Goal: Task Accomplishment & Management: Manage account settings

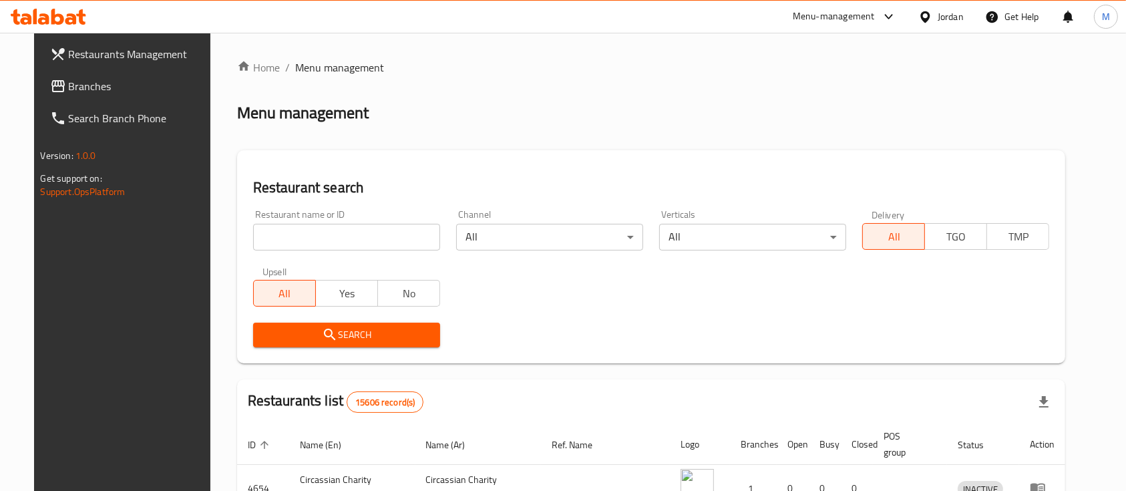
click at [330, 228] on input "search" at bounding box center [346, 237] width 187 height 27
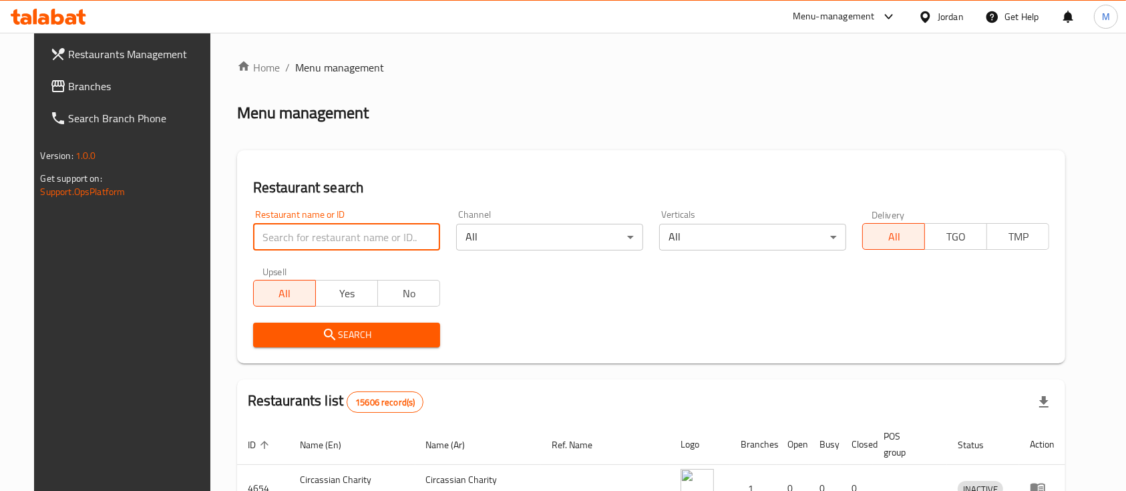
type input "s"
type input "a"
click button "Search" at bounding box center [346, 335] width 187 height 25
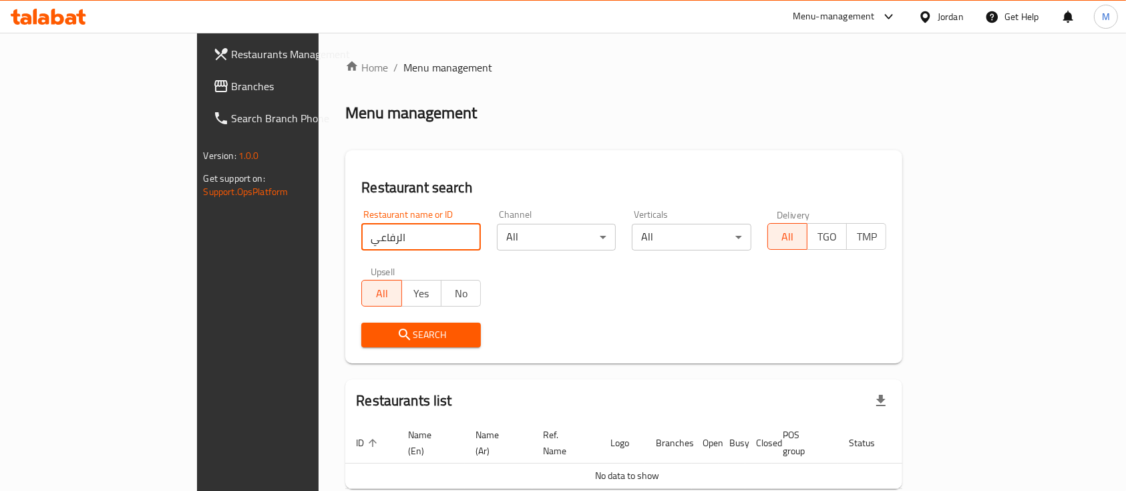
type input "الرفاعي"
click button "Search" at bounding box center [421, 335] width 120 height 25
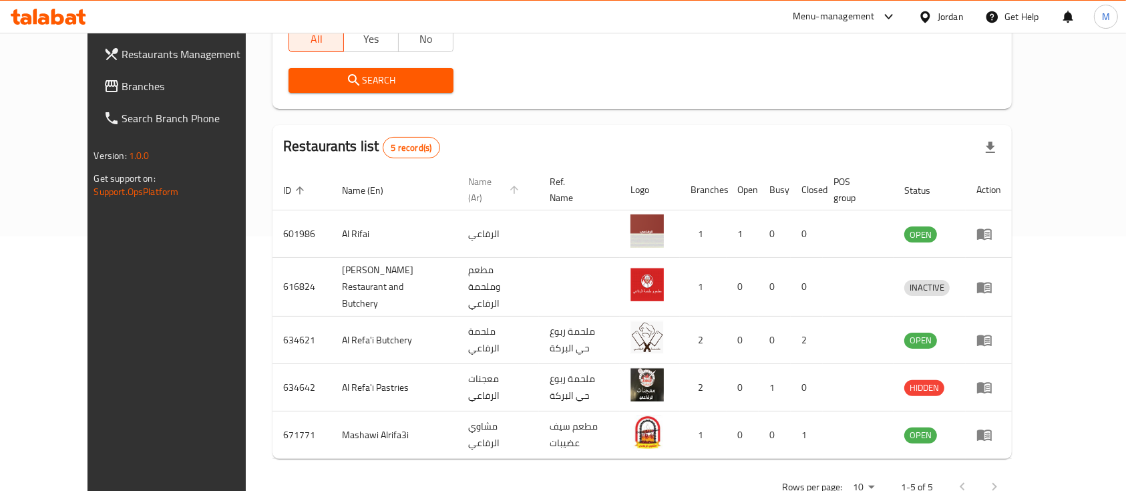
scroll to position [265, 0]
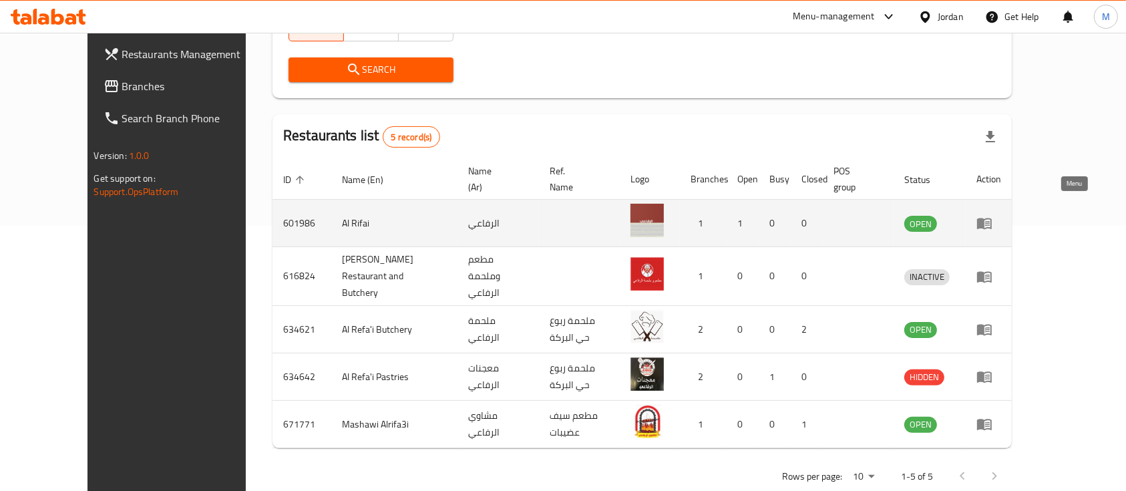
click at [993, 215] on icon "enhanced table" at bounding box center [985, 223] width 16 height 16
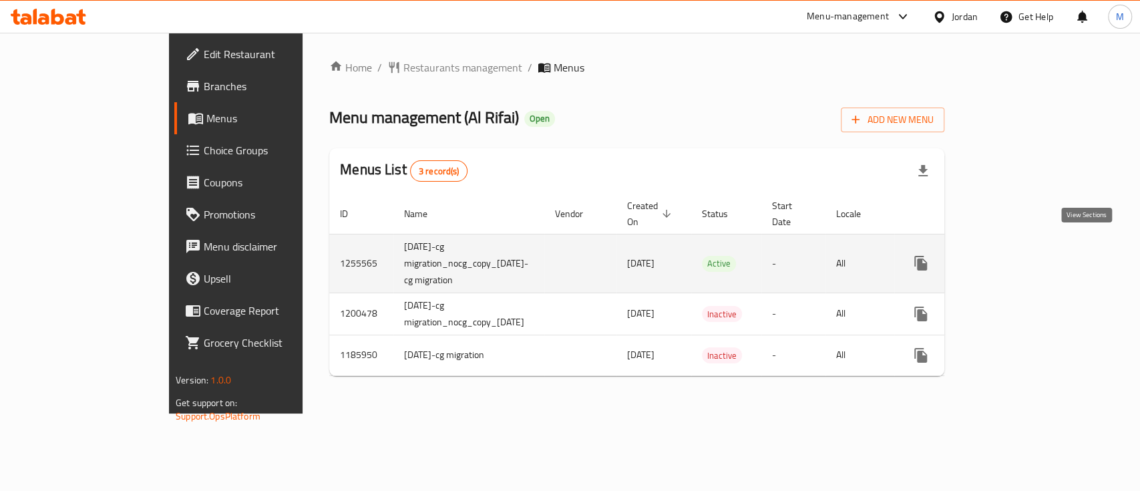
click at [1026, 255] on icon "enhanced table" at bounding box center [1018, 263] width 16 height 16
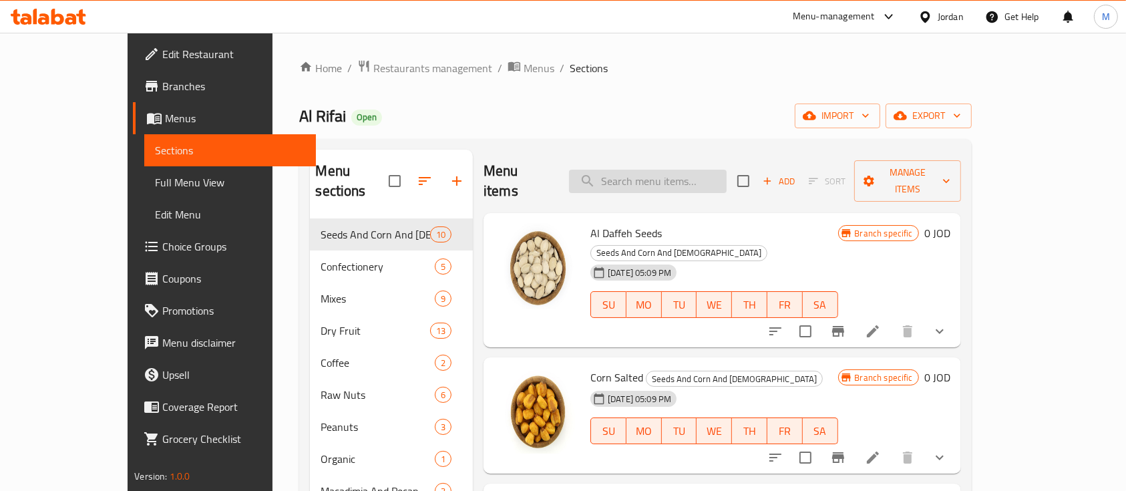
click at [645, 179] on input "search" at bounding box center [648, 181] width 158 height 23
type input "س"
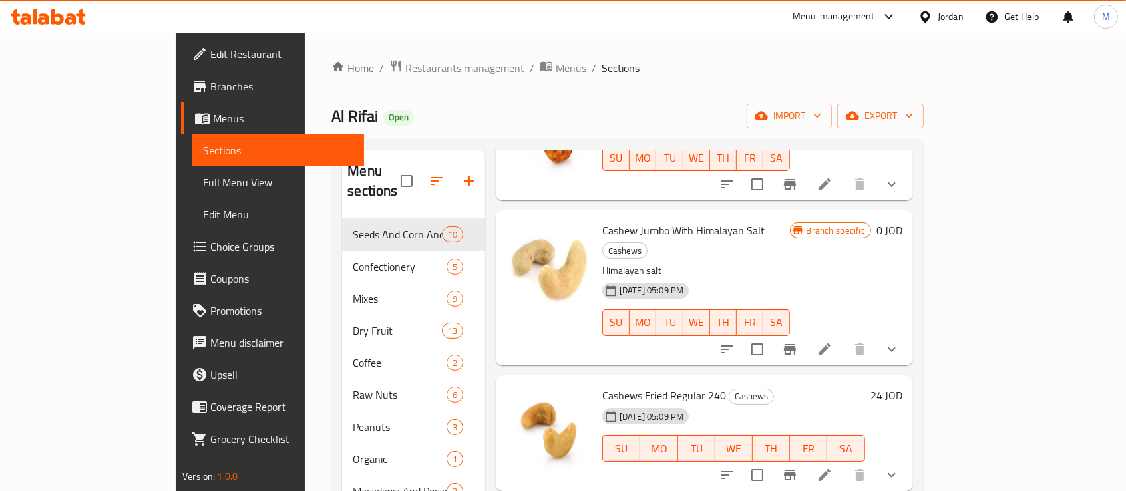
scroll to position [865, 0]
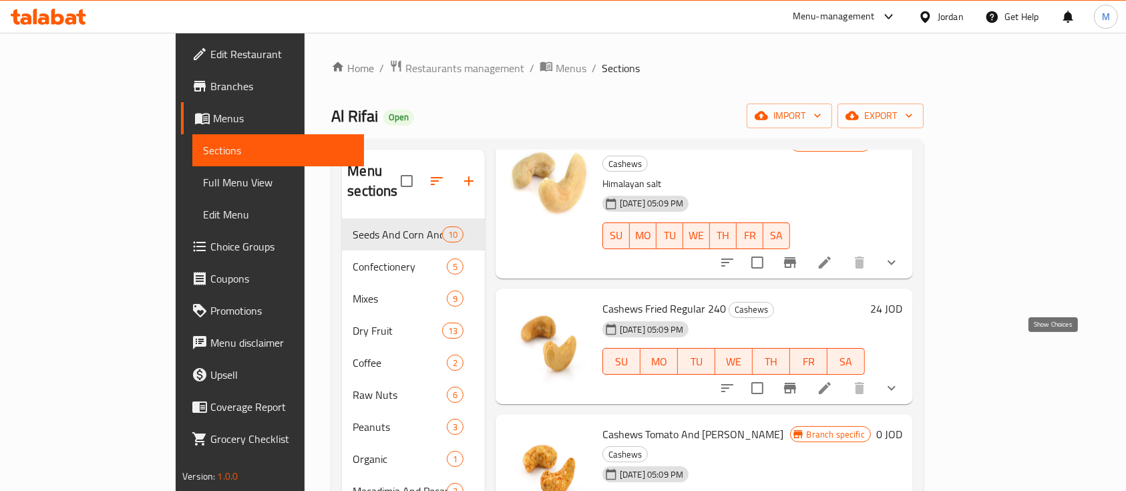
type input "كاجو"
click at [900, 380] on icon "show more" at bounding box center [892, 388] width 16 height 16
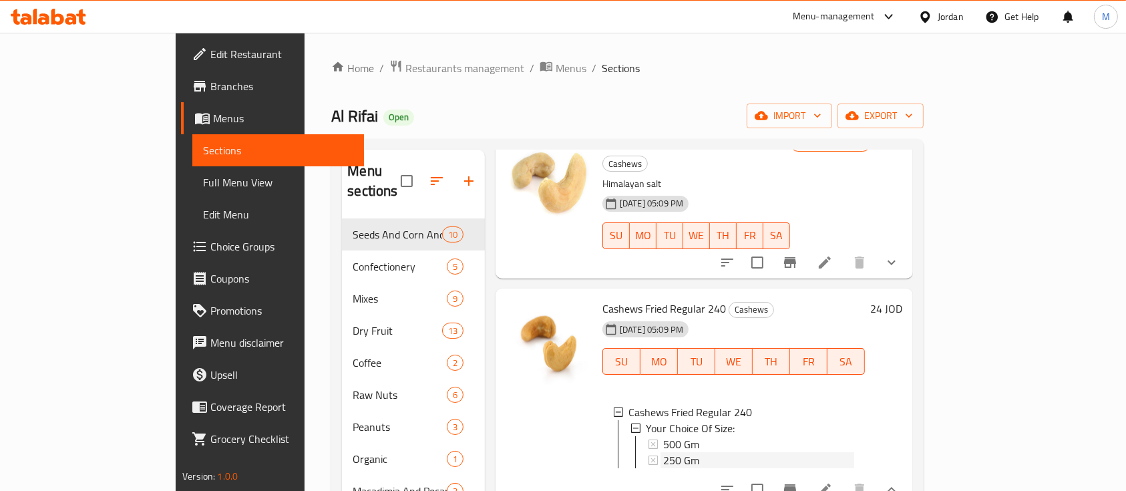
click at [663, 452] on span "250 Gm" at bounding box center [681, 460] width 36 height 16
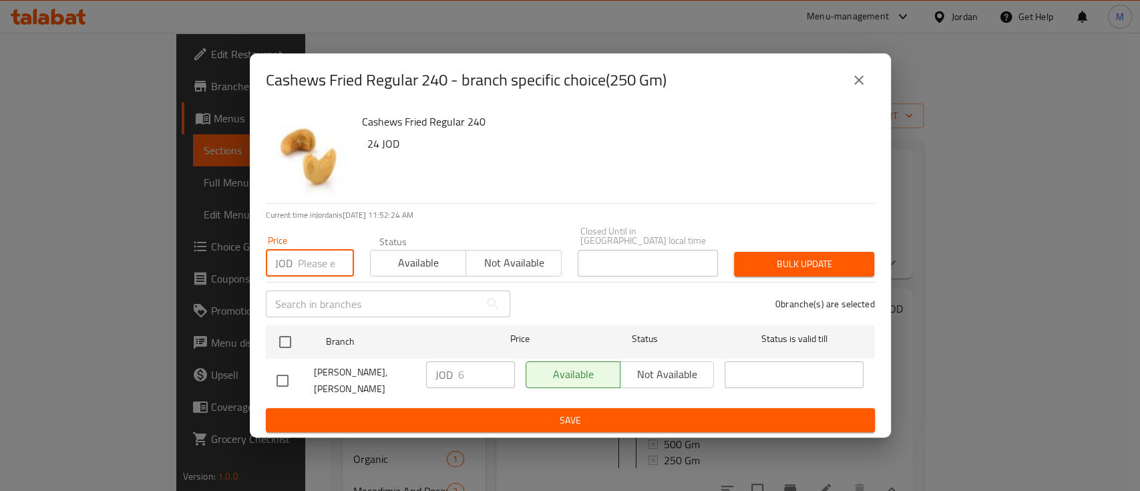
click at [301, 274] on input "number" at bounding box center [326, 263] width 56 height 27
type input "5"
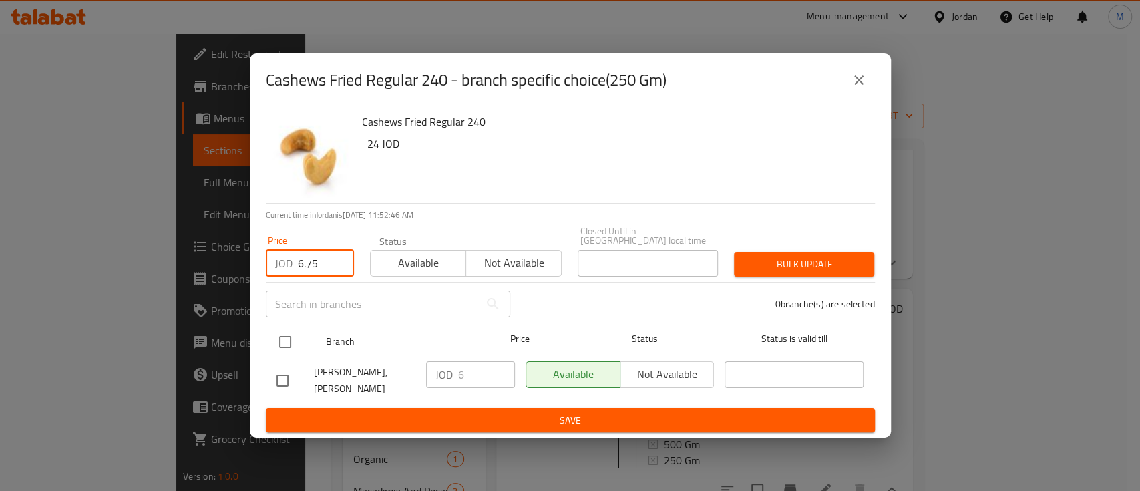
type input "6.75"
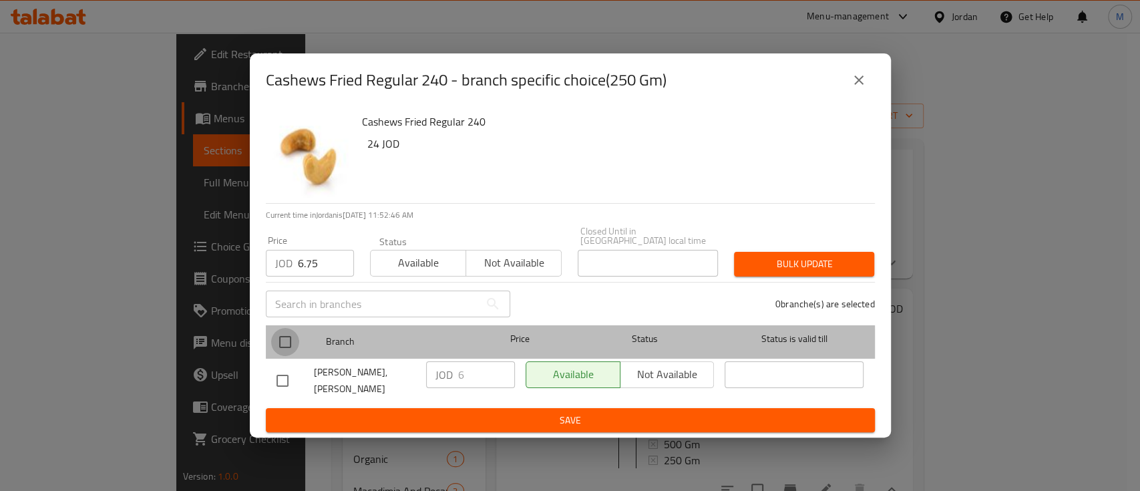
click at [286, 346] on input "checkbox" at bounding box center [285, 342] width 28 height 28
checkbox input "true"
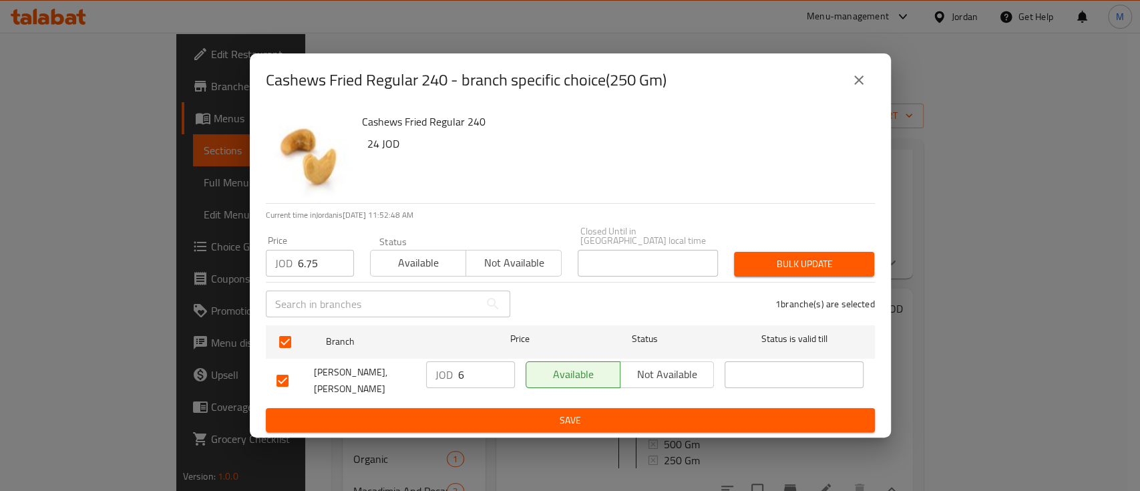
click at [792, 256] on span "Bulk update" at bounding box center [804, 264] width 119 height 17
click at [861, 78] on button "close" at bounding box center [859, 80] width 32 height 32
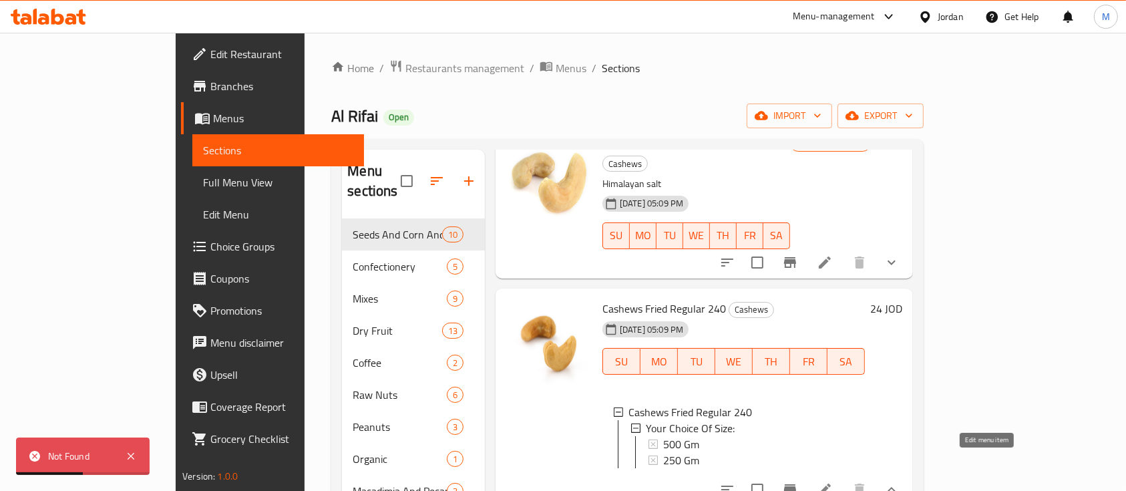
click at [833, 482] on icon at bounding box center [825, 490] width 16 height 16
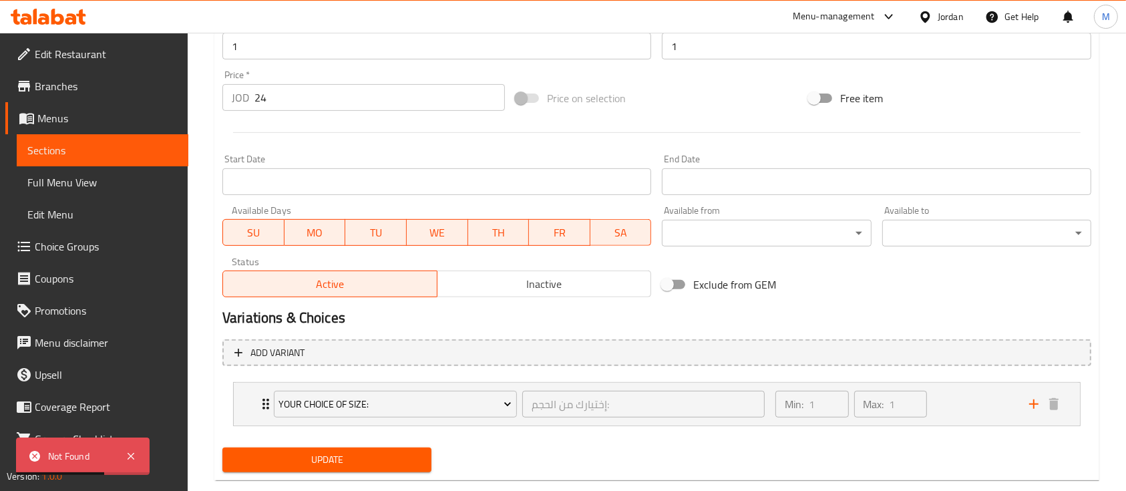
scroll to position [494, 0]
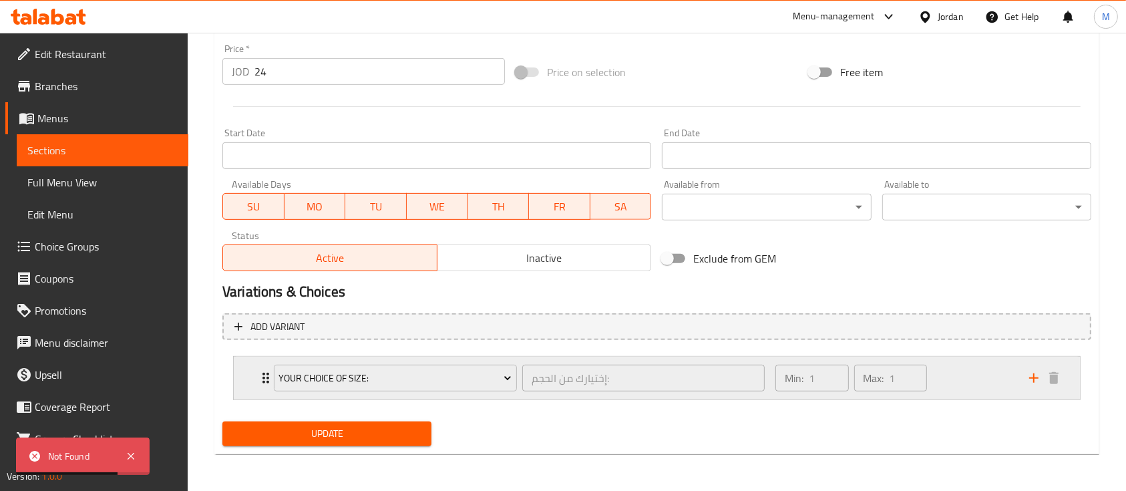
click at [262, 377] on icon "Expand" at bounding box center [266, 378] width 16 height 16
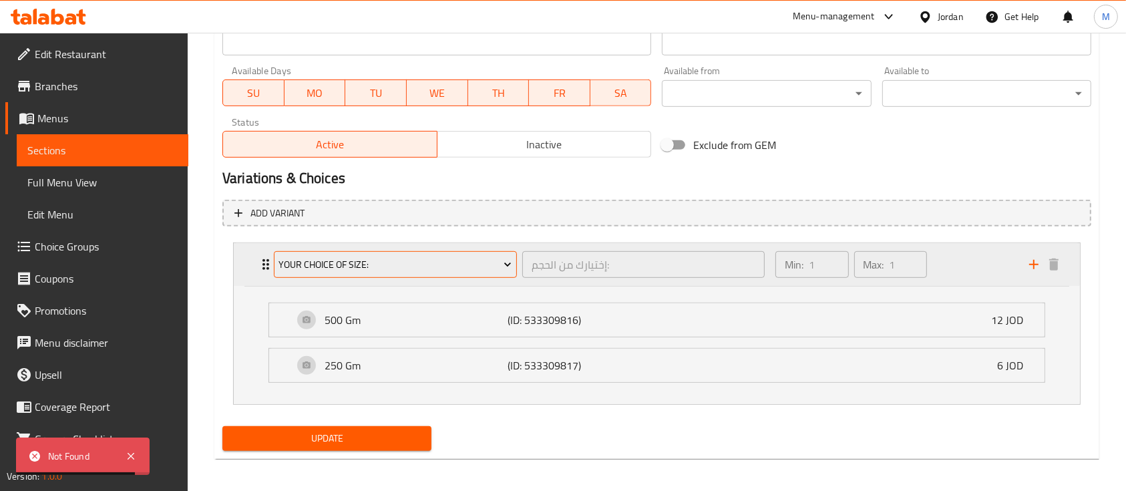
scroll to position [608, 0]
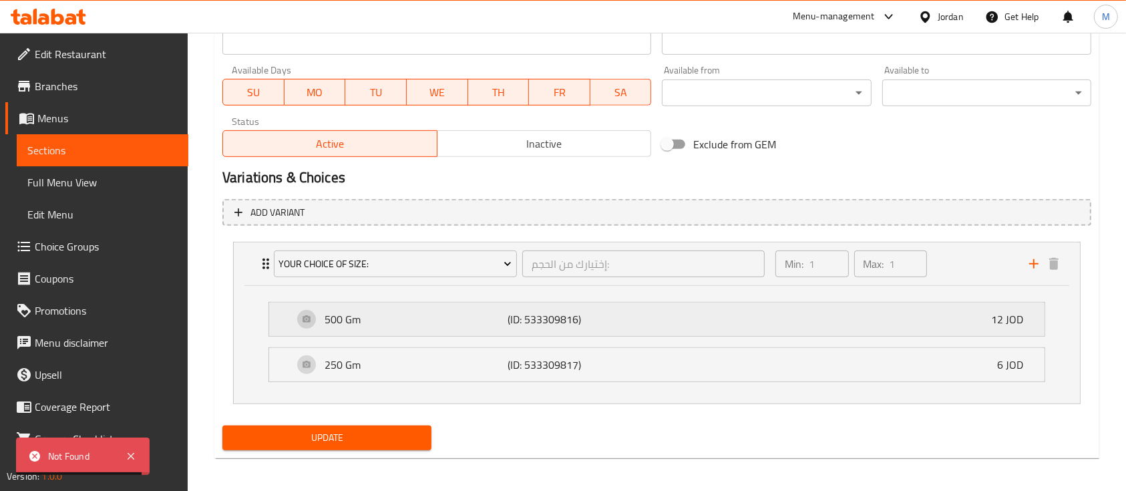
click at [498, 323] on p "500 Gm" at bounding box center [416, 319] width 183 height 16
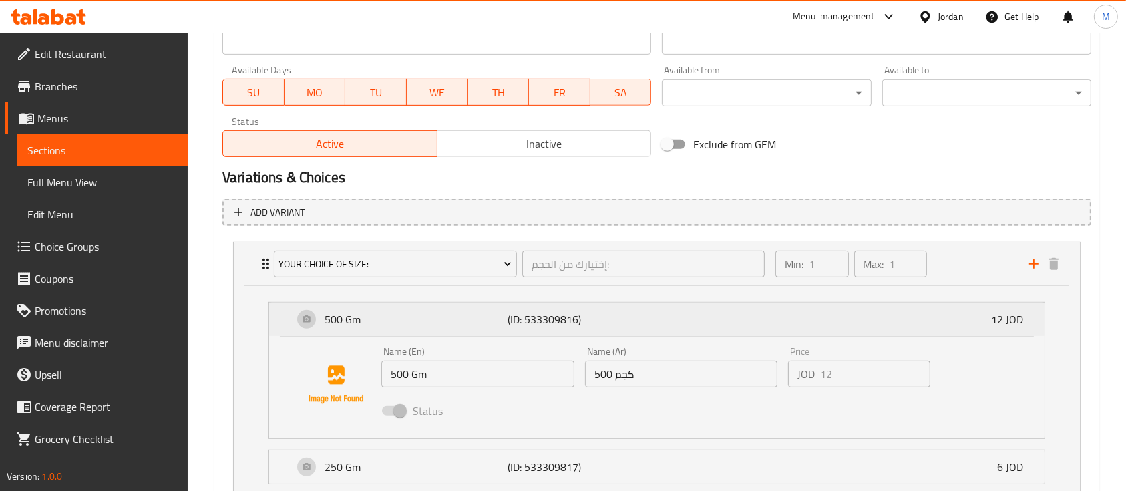
click at [498, 323] on p "500 Gm" at bounding box center [416, 319] width 183 height 16
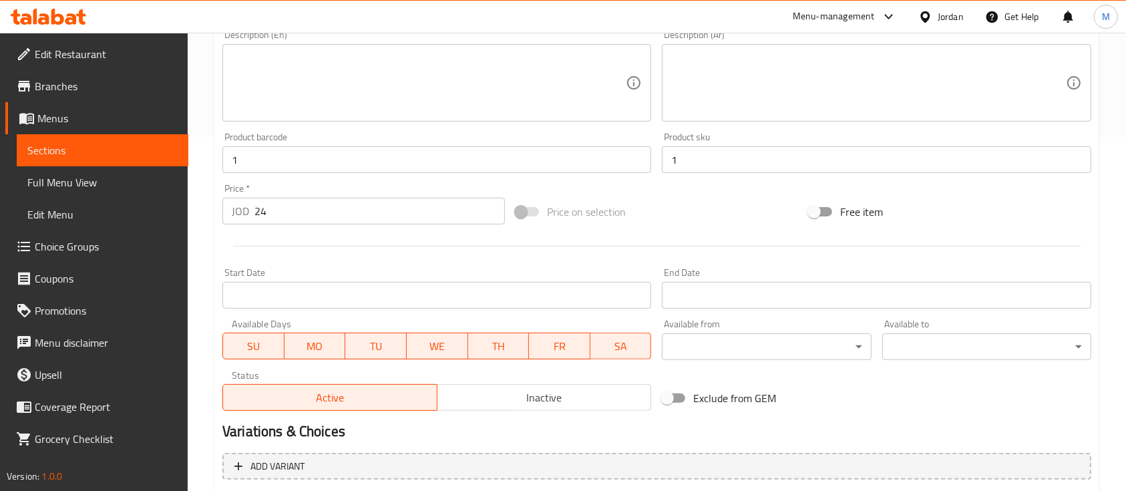
scroll to position [351, 0]
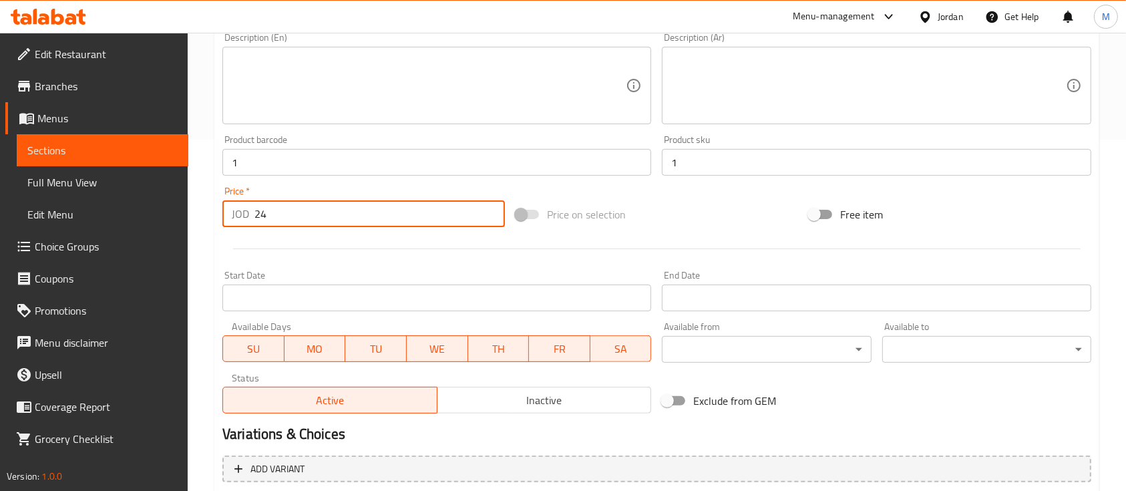
drag, startPoint x: 293, startPoint y: 202, endPoint x: 249, endPoint y: 207, distance: 43.7
click at [249, 207] on div "JOD 24 Price *" at bounding box center [363, 213] width 283 height 27
type input "0"
click at [321, 227] on div "Price   * JOD 0 Price *" at bounding box center [363, 206] width 293 height 51
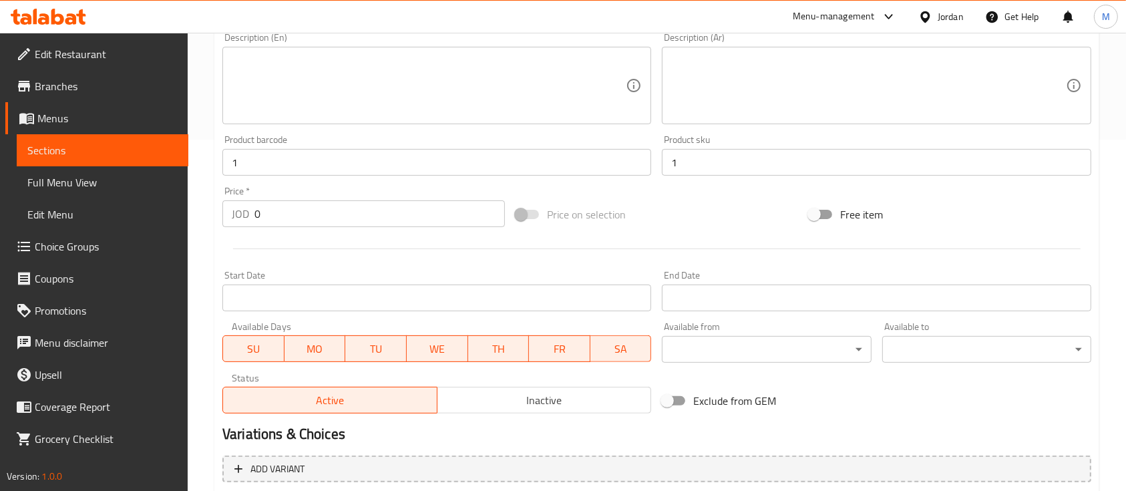
scroll to position [612, 0]
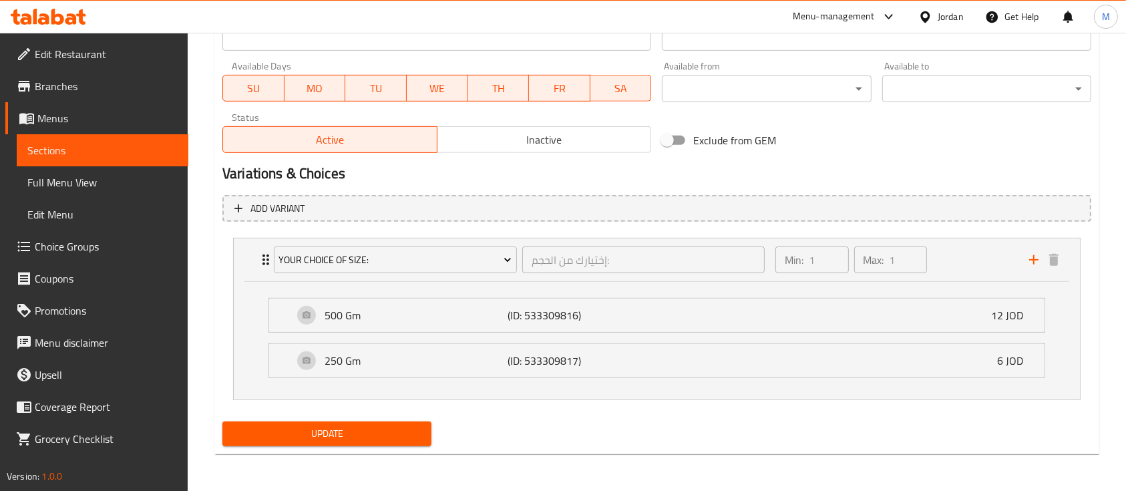
click at [330, 448] on div "Update" at bounding box center [327, 433] width 220 height 35
click at [307, 432] on span "Update" at bounding box center [327, 434] width 188 height 17
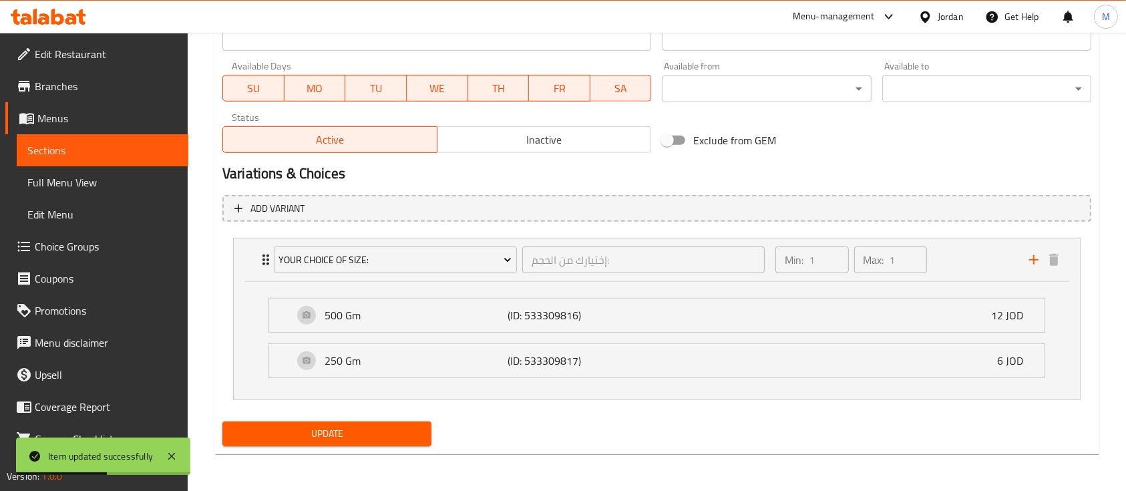
click at [98, 259] on link "Choice Groups" at bounding box center [96, 247] width 183 height 32
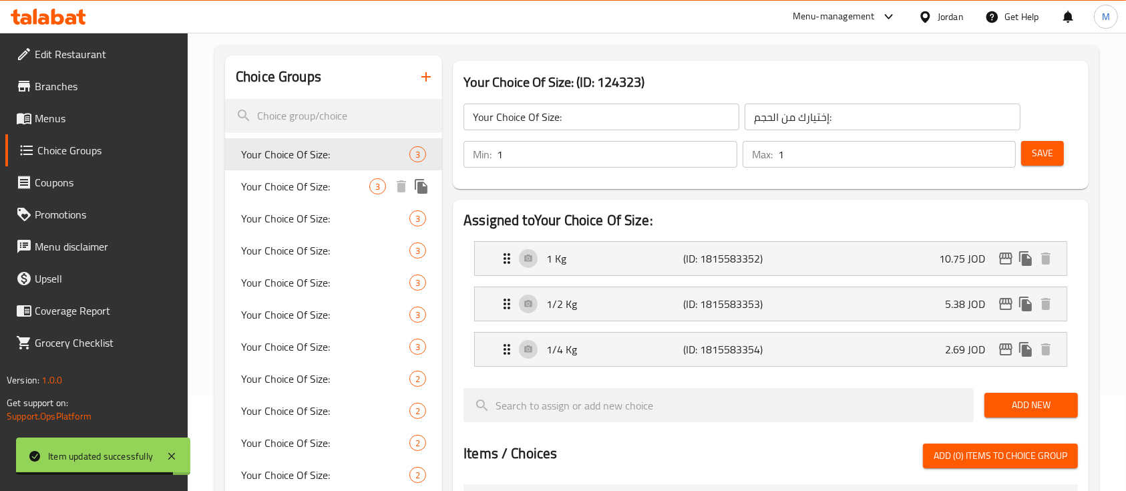
scroll to position [95, 0]
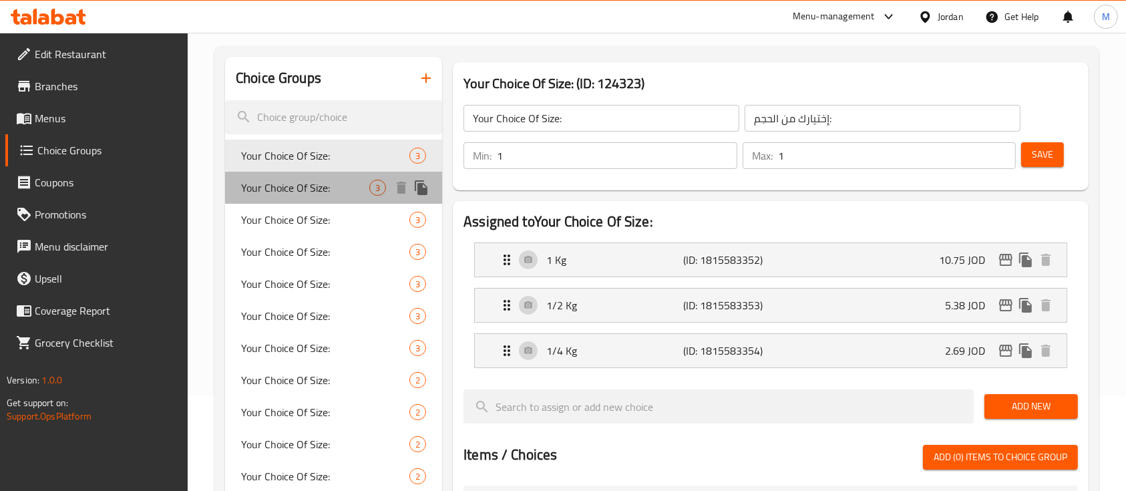
click at [313, 196] on span "Your Choice Of Size:" at bounding box center [305, 188] width 128 height 16
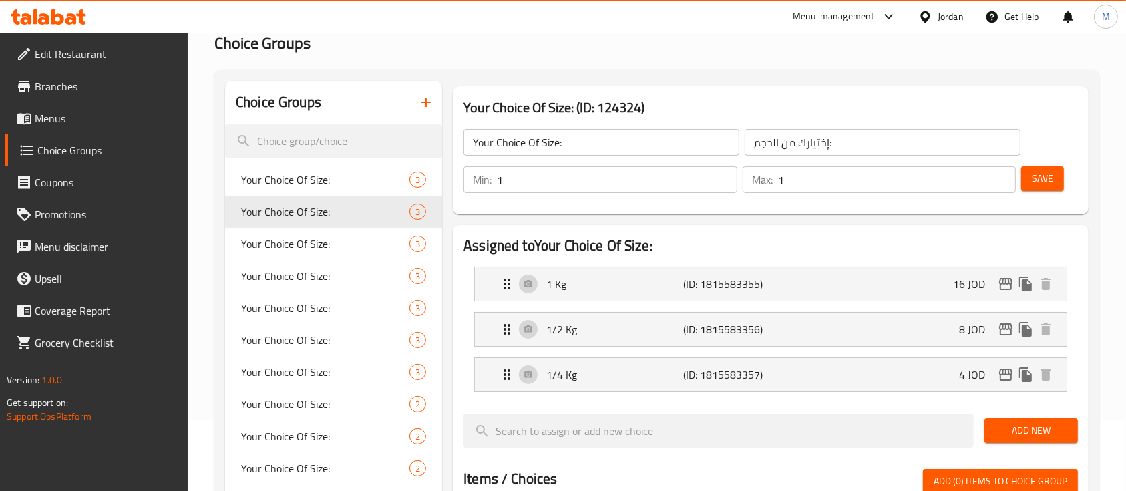
scroll to position [69, 0]
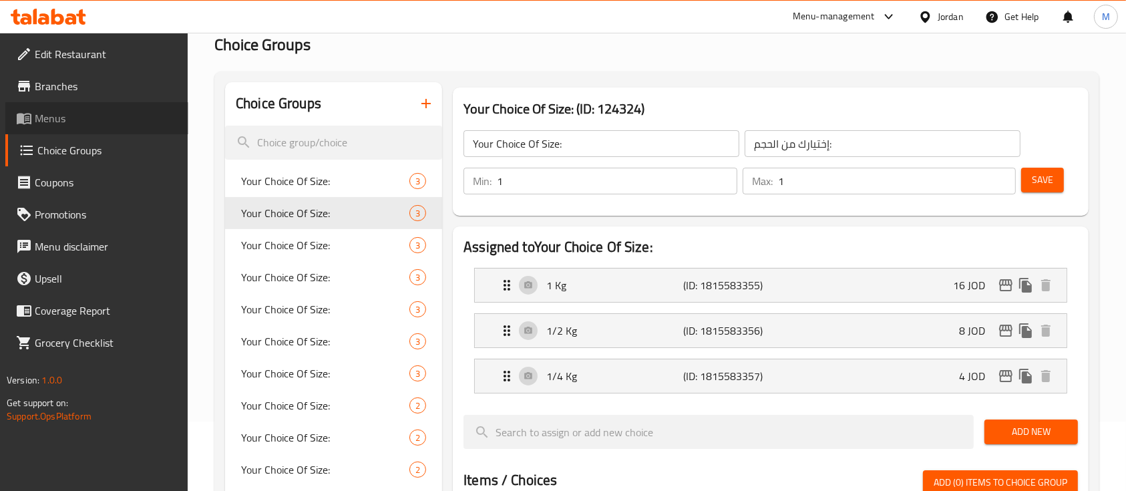
click at [86, 110] on span "Menus" at bounding box center [106, 118] width 143 height 16
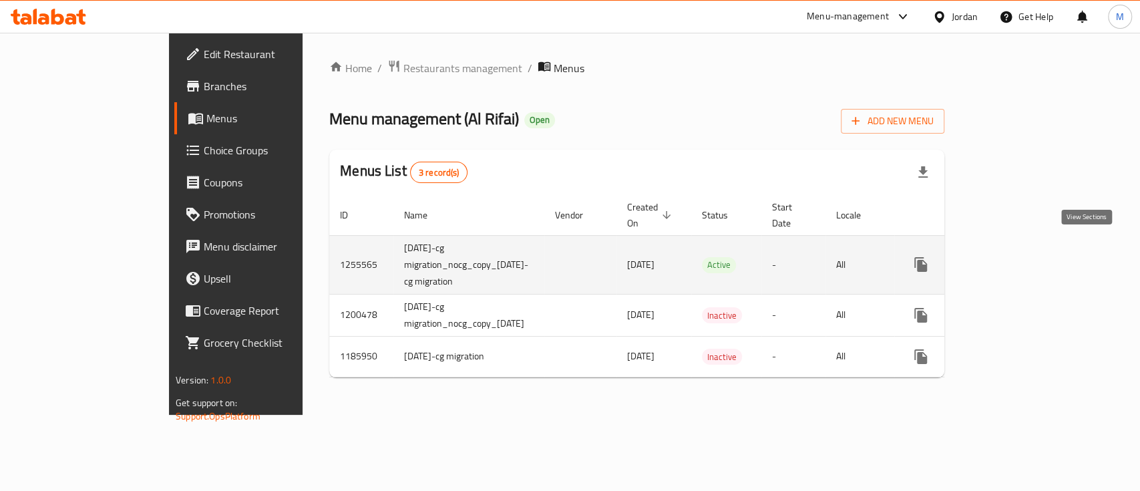
click at [1024, 259] on icon "enhanced table" at bounding box center [1018, 265] width 12 height 12
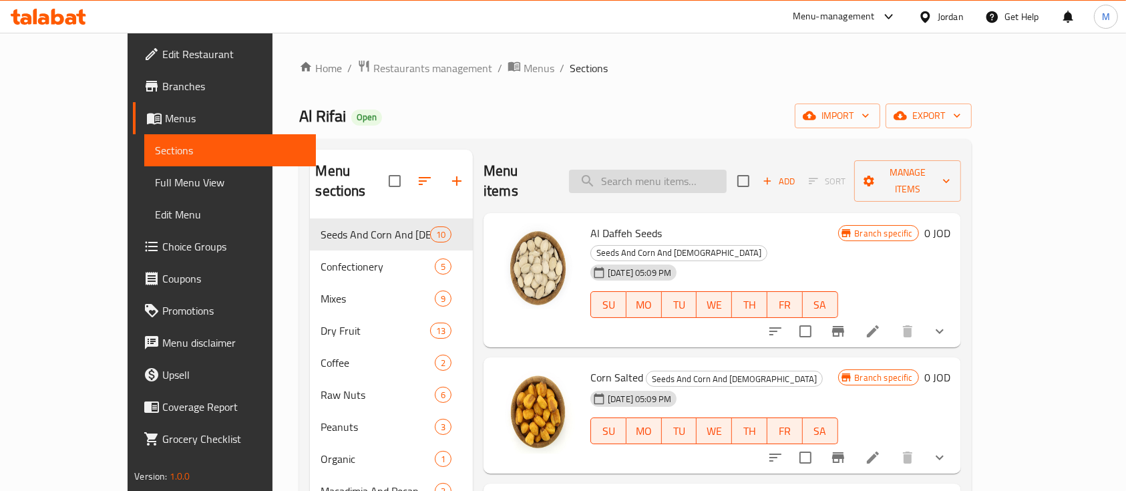
click at [659, 170] on input "search" at bounding box center [648, 181] width 158 height 23
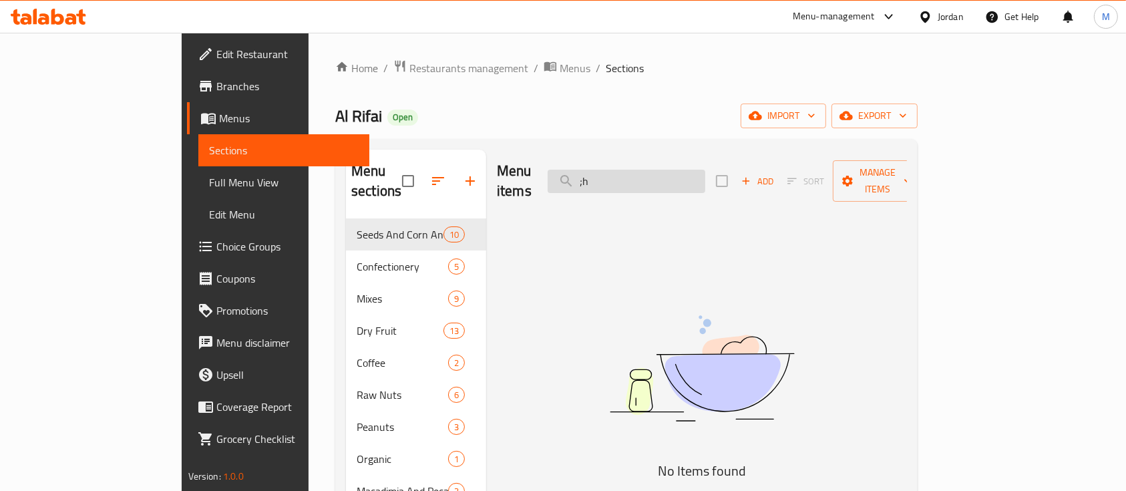
type input ";"
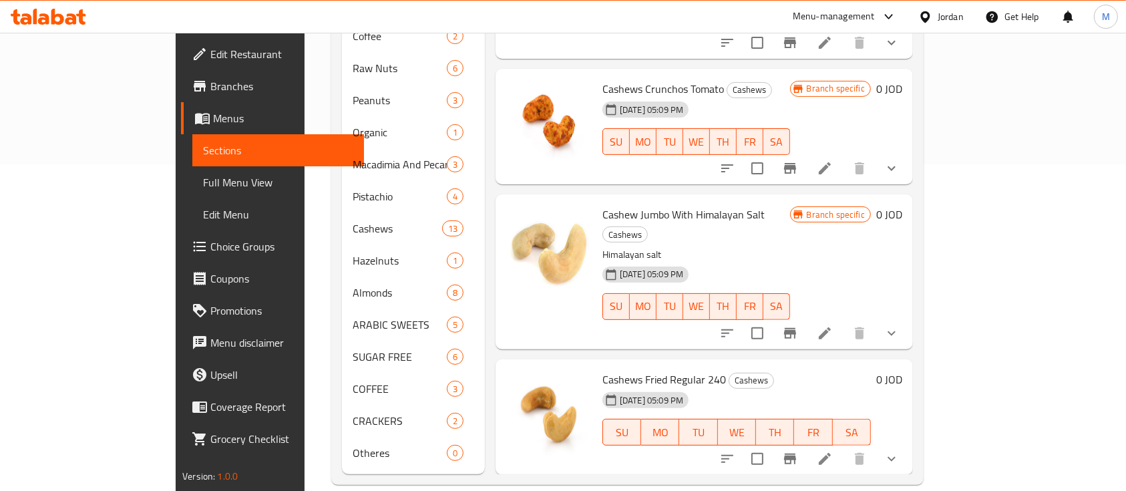
scroll to position [480, 0]
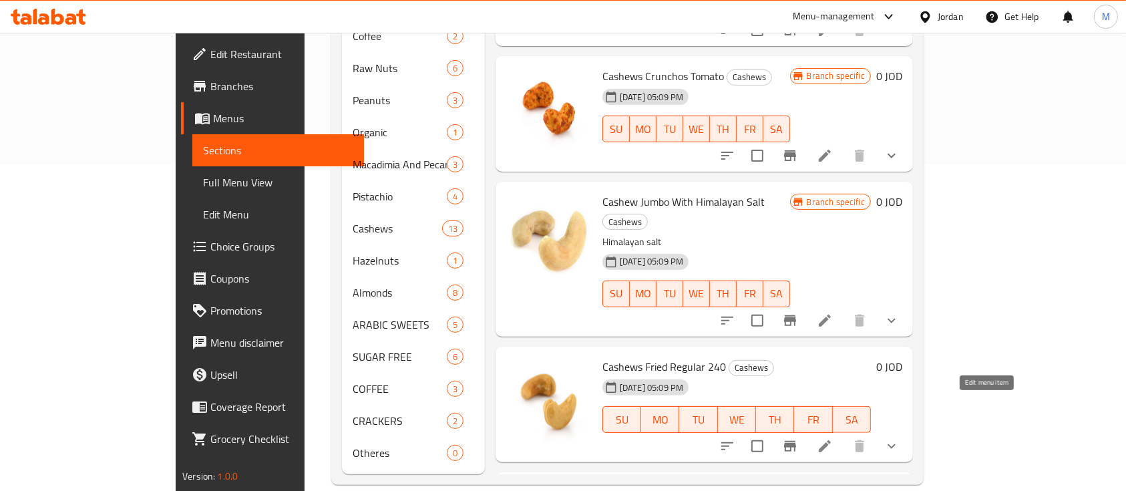
type input "كاجو"
click at [833, 438] on icon at bounding box center [825, 446] width 16 height 16
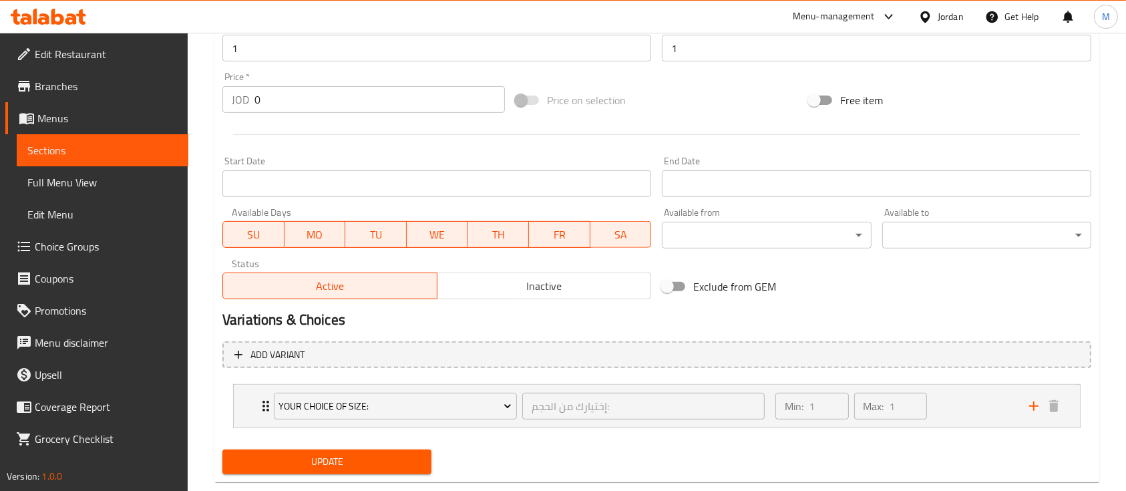
scroll to position [494, 0]
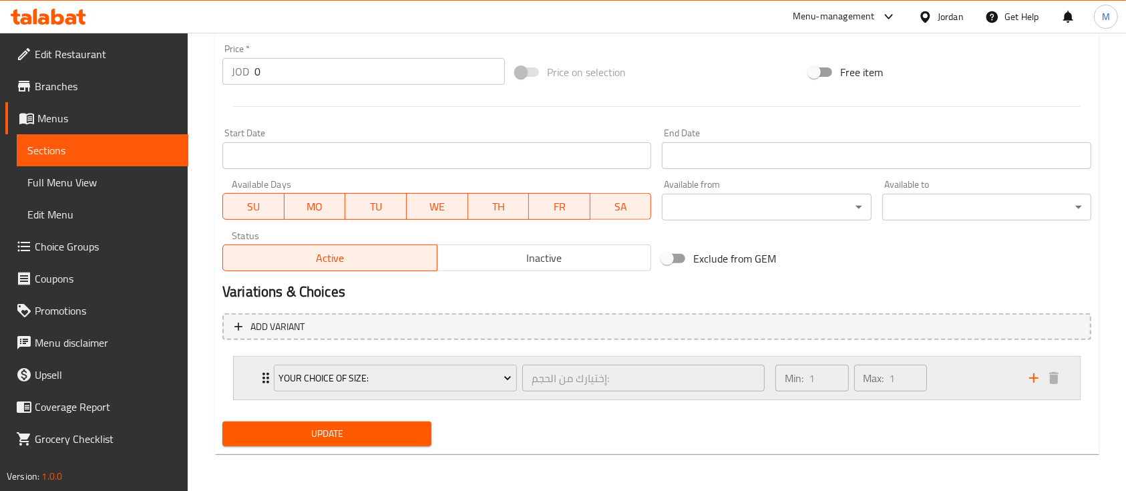
click at [248, 379] on div "Your Choice Of Size: إختيارك من الحجم: ​ Min: 1 ​ Max: 1 ​" at bounding box center [657, 378] width 847 height 43
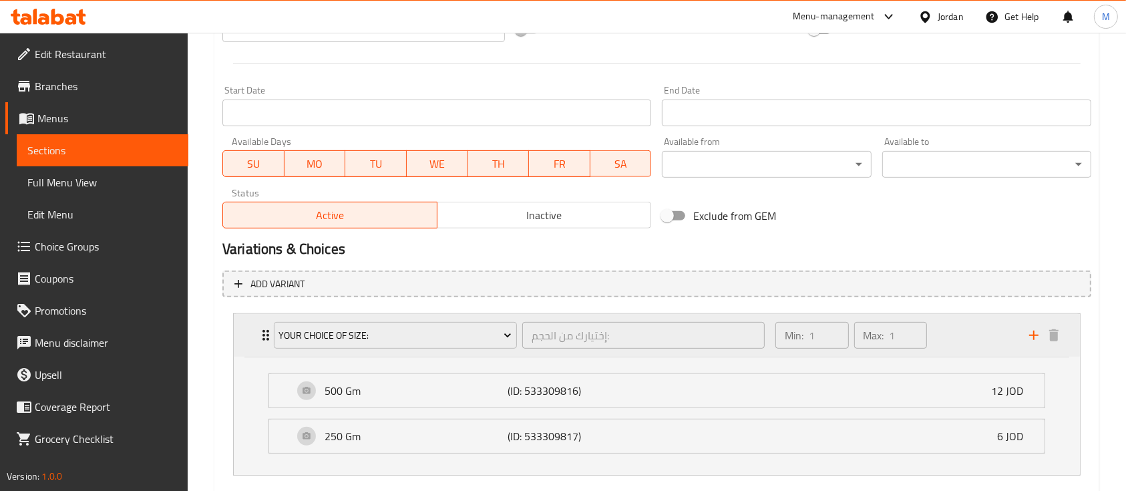
scroll to position [540, 0]
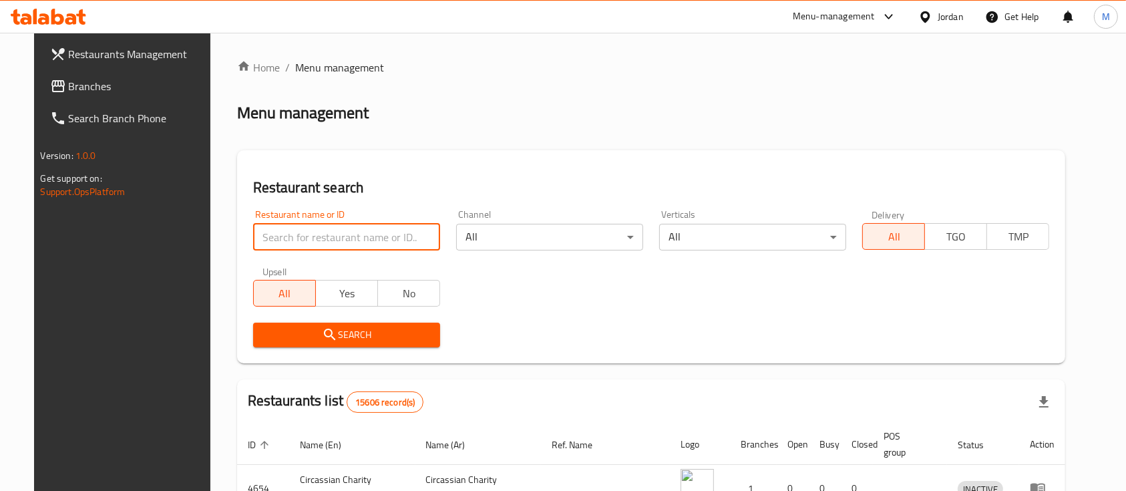
click at [304, 236] on input "search" at bounding box center [346, 237] width 187 height 27
type input "الرفاعي"
click button "Search" at bounding box center [346, 335] width 187 height 25
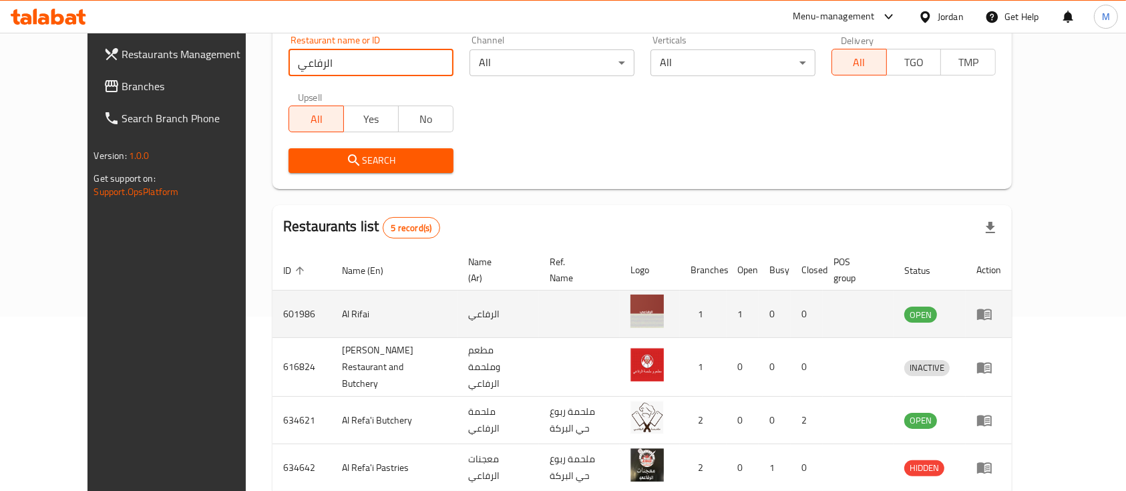
scroll to position [179, 0]
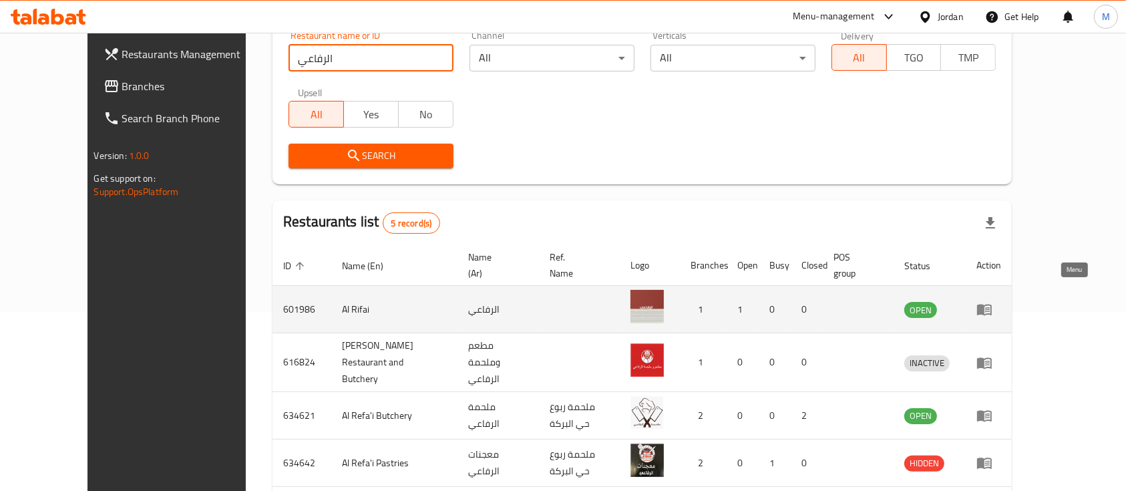
click at [992, 305] on icon "enhanced table" at bounding box center [984, 310] width 15 height 11
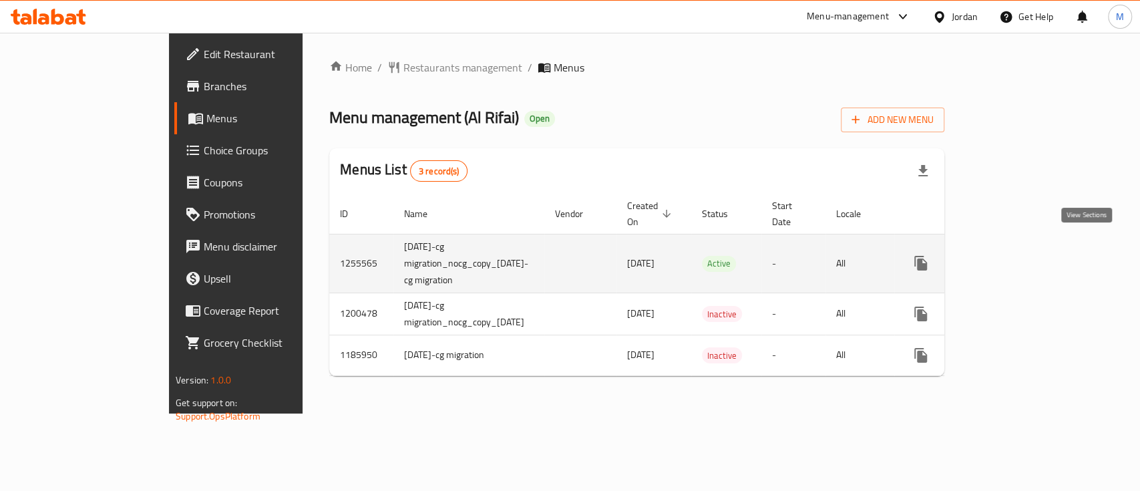
click at [1026, 255] on icon "enhanced table" at bounding box center [1018, 263] width 16 height 16
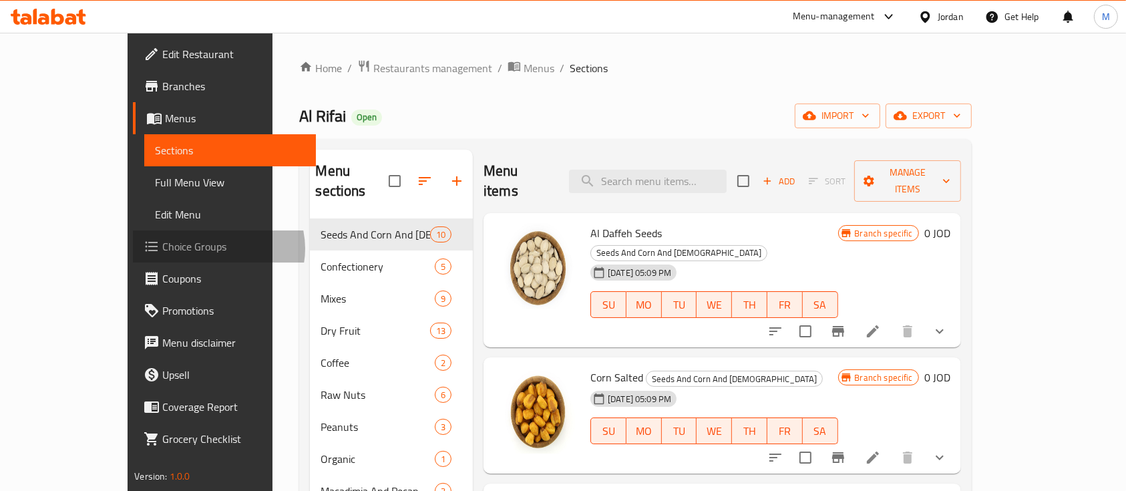
click at [162, 249] on span "Choice Groups" at bounding box center [233, 247] width 143 height 16
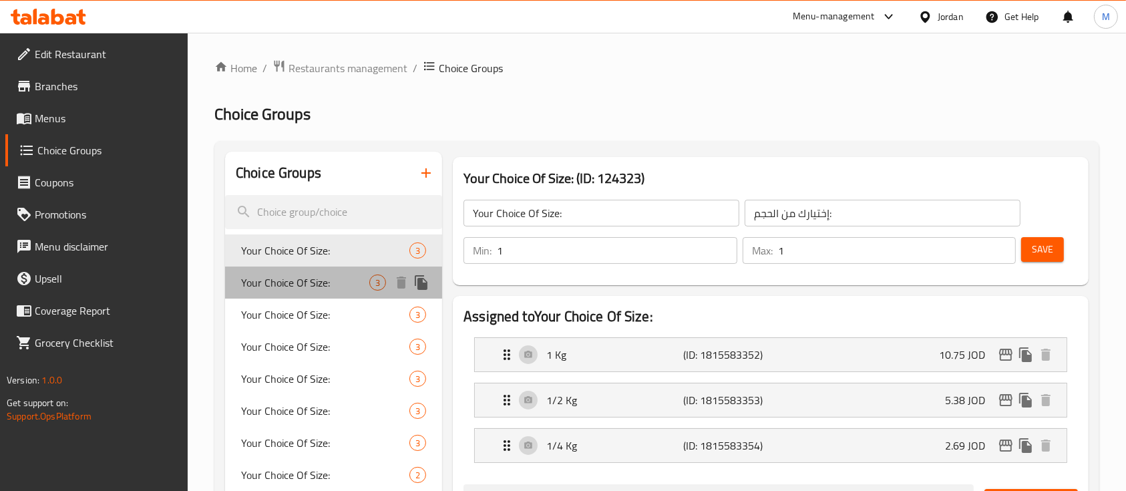
click at [322, 290] on span "Your Choice Of Size:" at bounding box center [305, 283] width 128 height 16
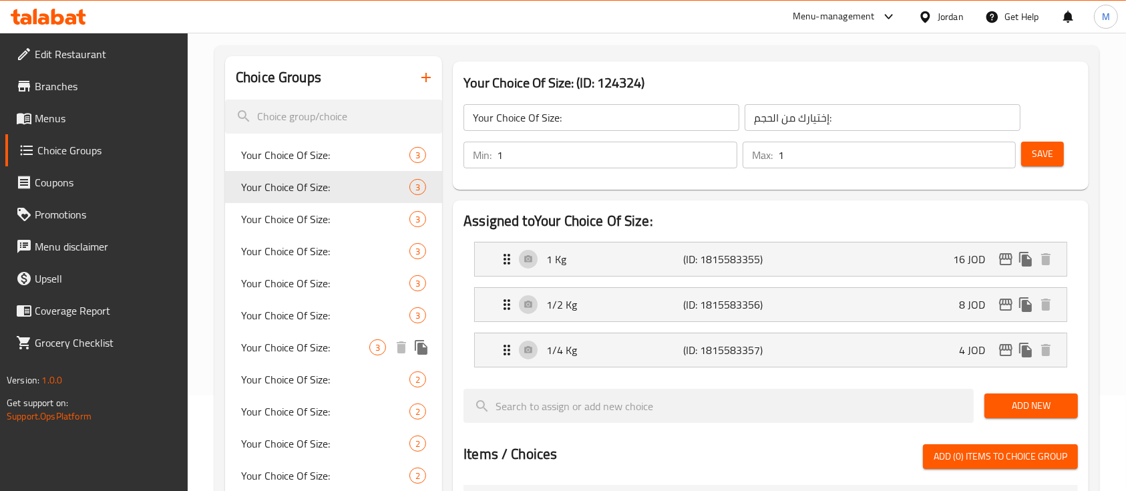
scroll to position [96, 0]
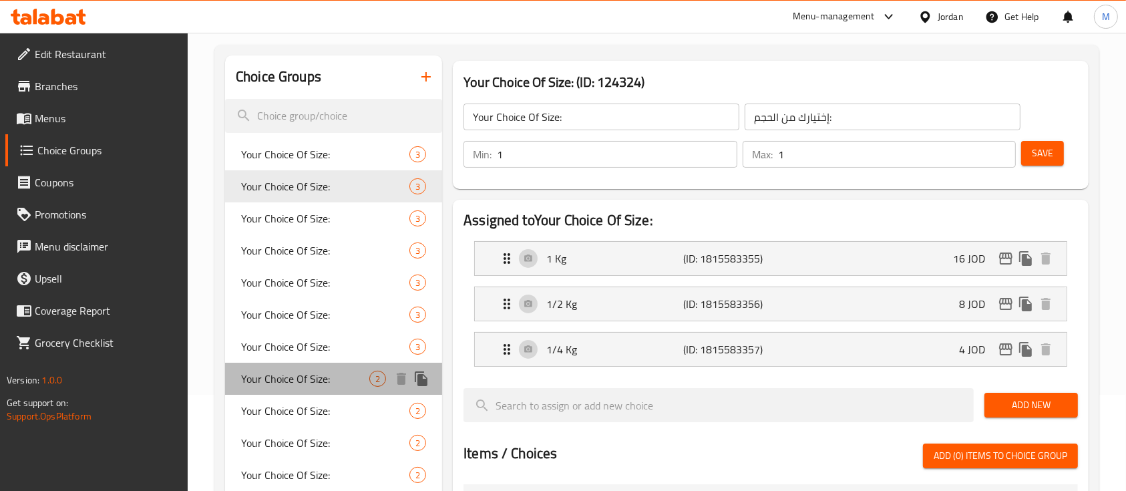
click at [310, 383] on span "Your Choice Of Size:" at bounding box center [305, 379] width 128 height 16
type input "Your Choice Of Size:"
type input "إختيارك من الحجم:"
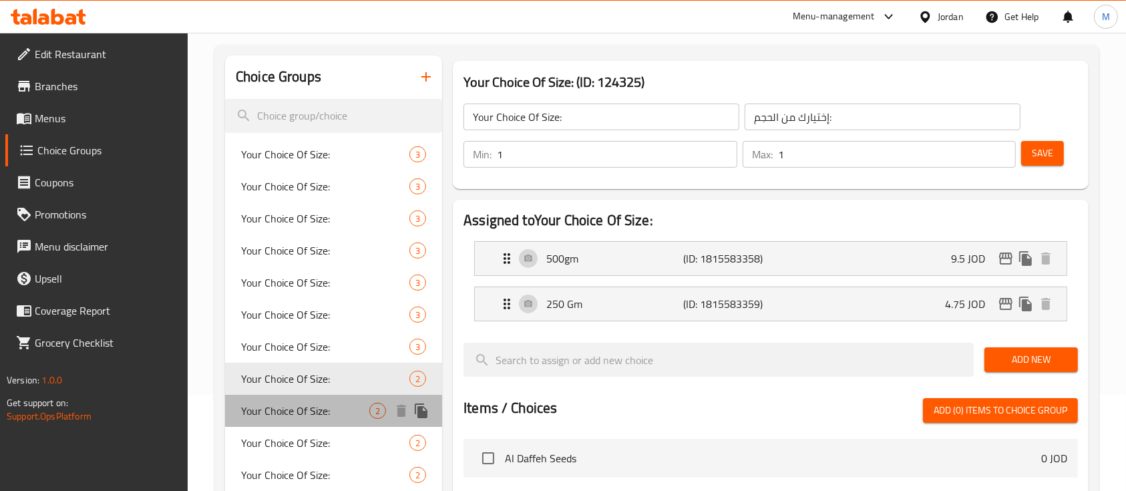
click at [321, 408] on span "Your Choice Of Size:" at bounding box center [305, 411] width 128 height 16
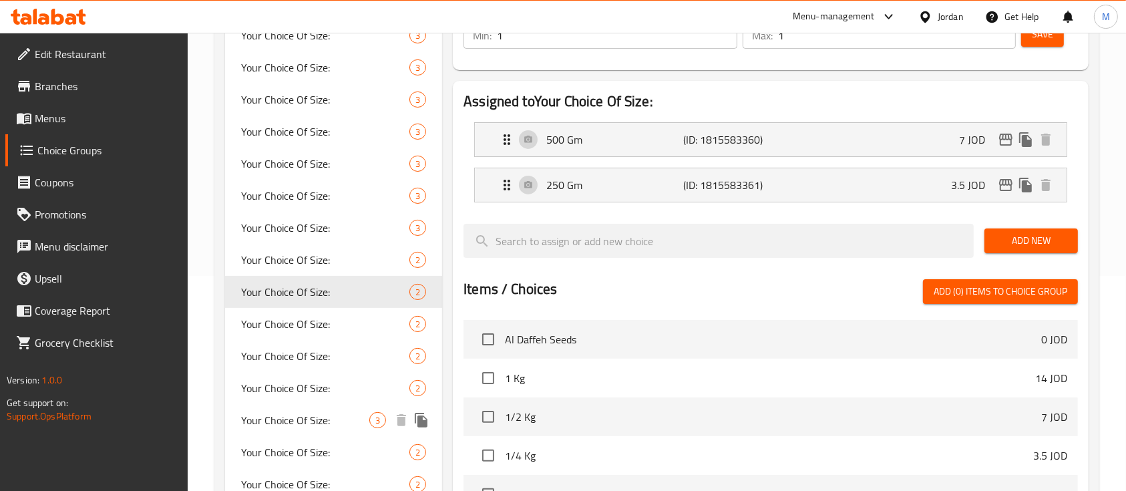
scroll to position [216, 0]
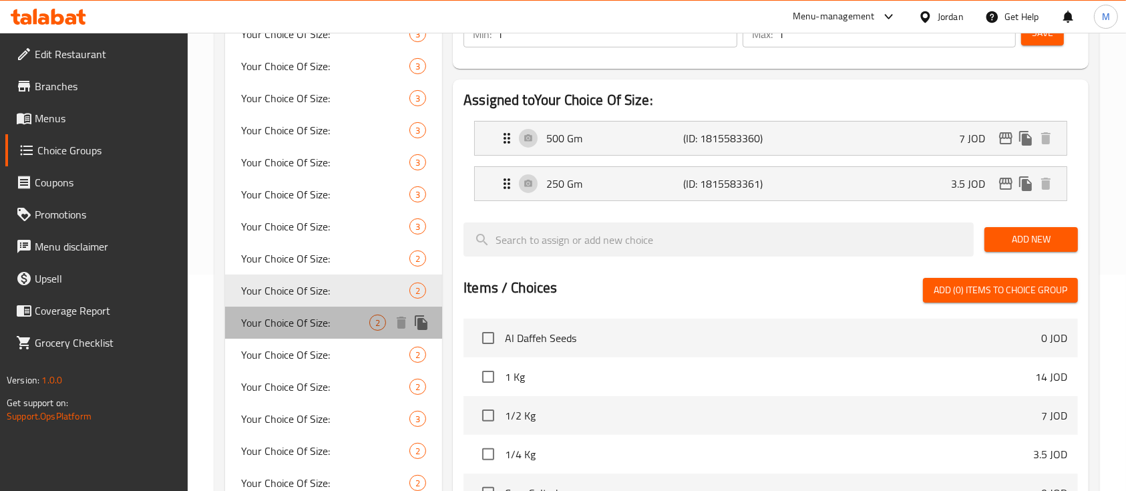
click at [297, 323] on span "Your Choice Of Size:" at bounding box center [305, 323] width 128 height 16
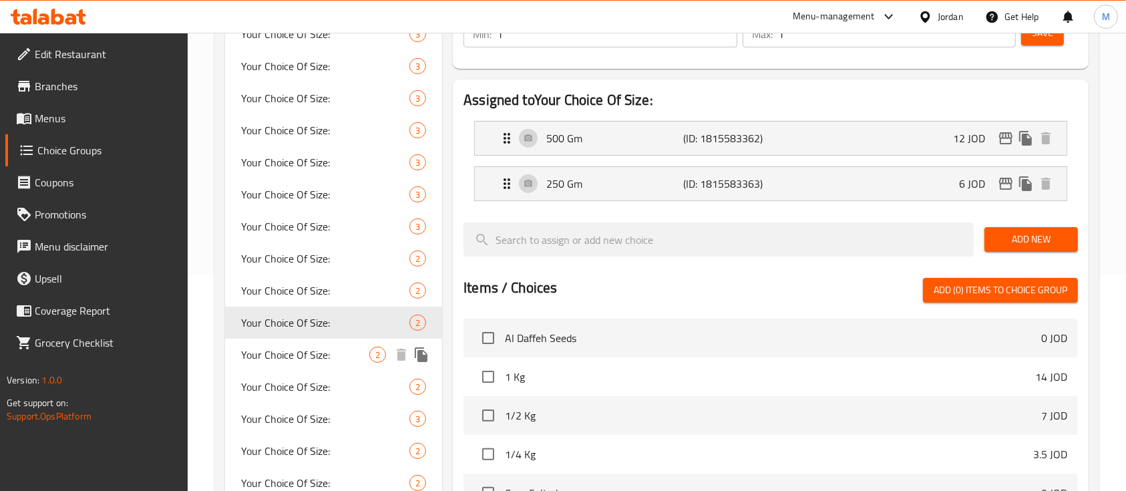
click at [299, 353] on span "Your Choice Of Size:" at bounding box center [305, 355] width 128 height 16
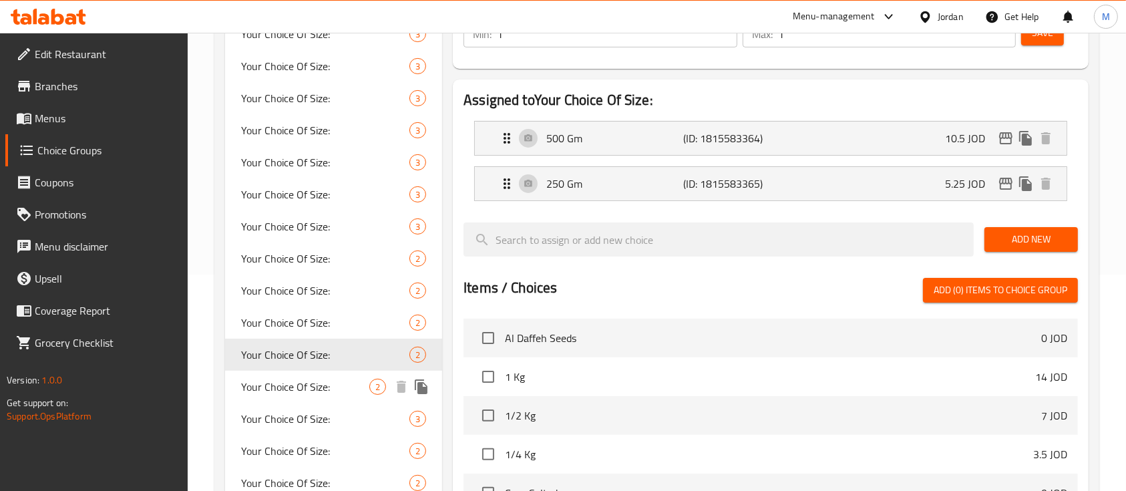
click at [295, 383] on span "Your Choice Of Size:" at bounding box center [305, 387] width 128 height 16
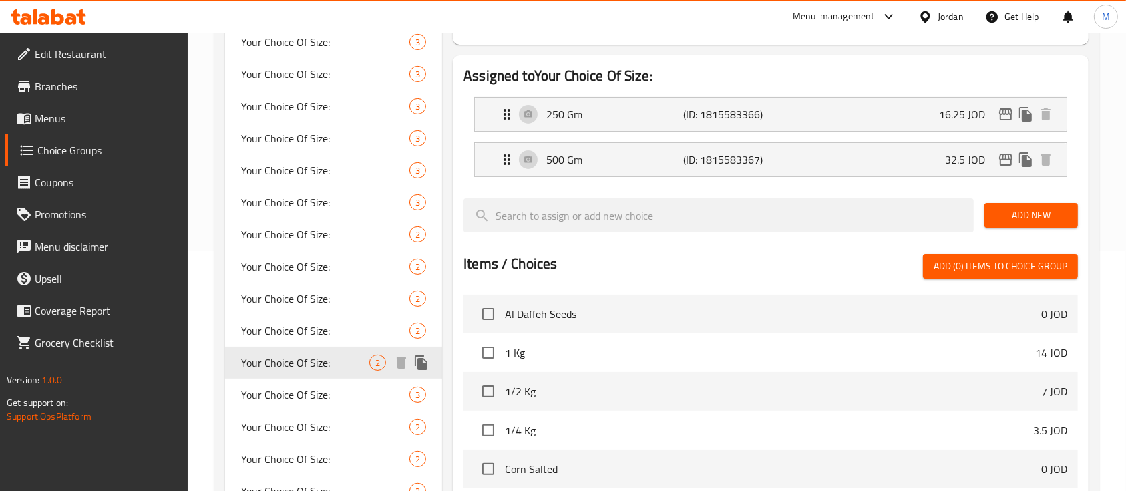
scroll to position [245, 0]
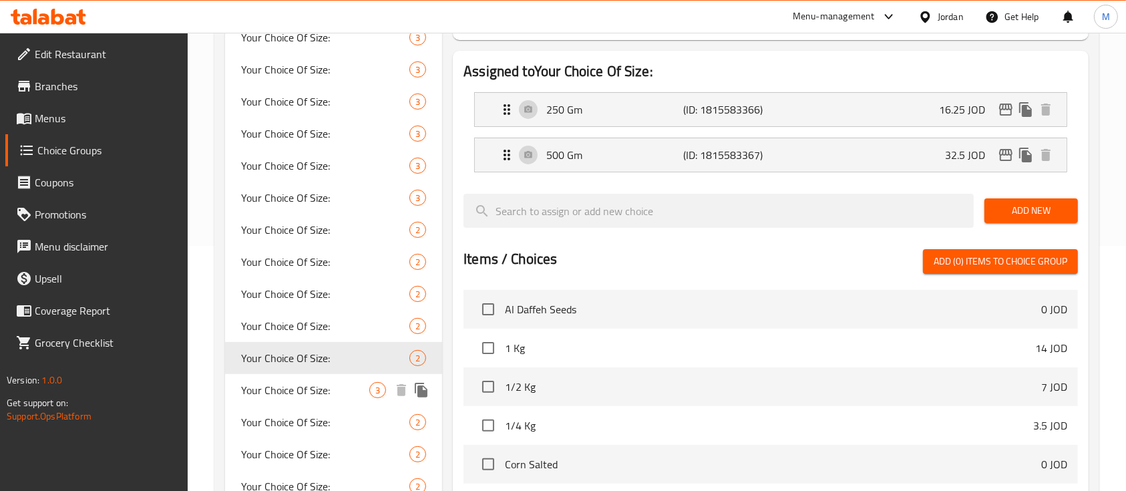
click at [286, 388] on span "Your Choice Of Size:" at bounding box center [305, 390] width 128 height 16
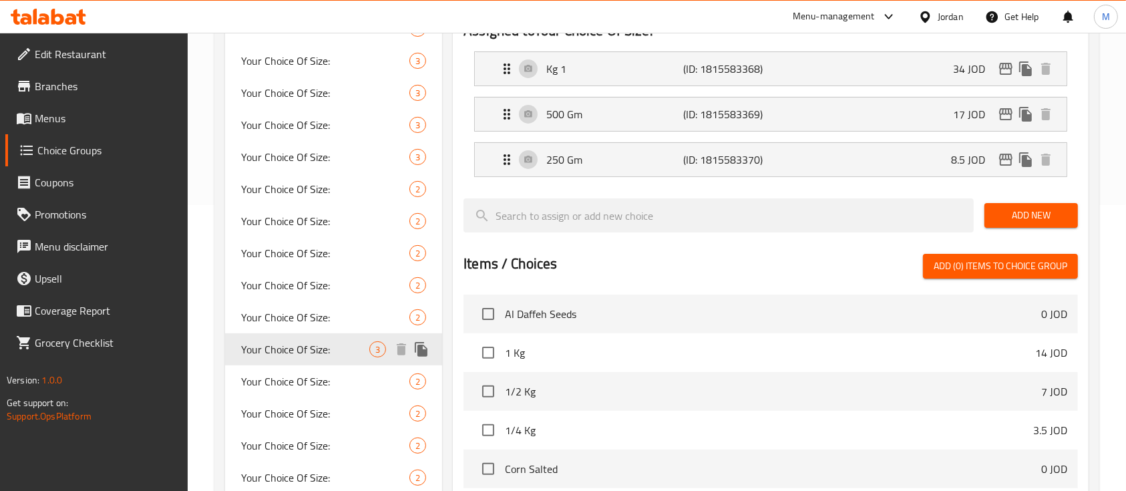
scroll to position [287, 0]
click at [286, 388] on span "Your Choice Of Size:" at bounding box center [305, 381] width 128 height 16
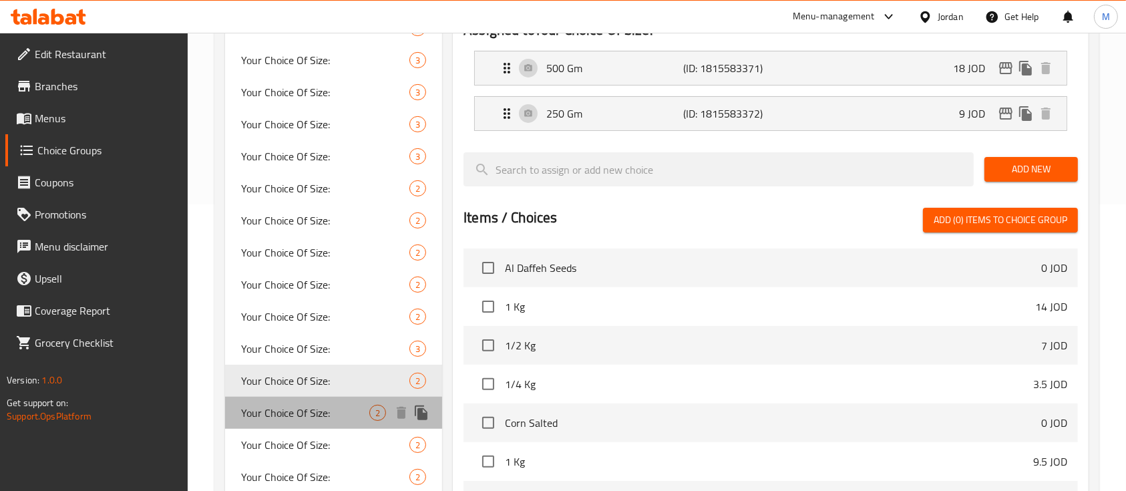
click at [305, 415] on span "Your Choice Of Size:" at bounding box center [305, 413] width 128 height 16
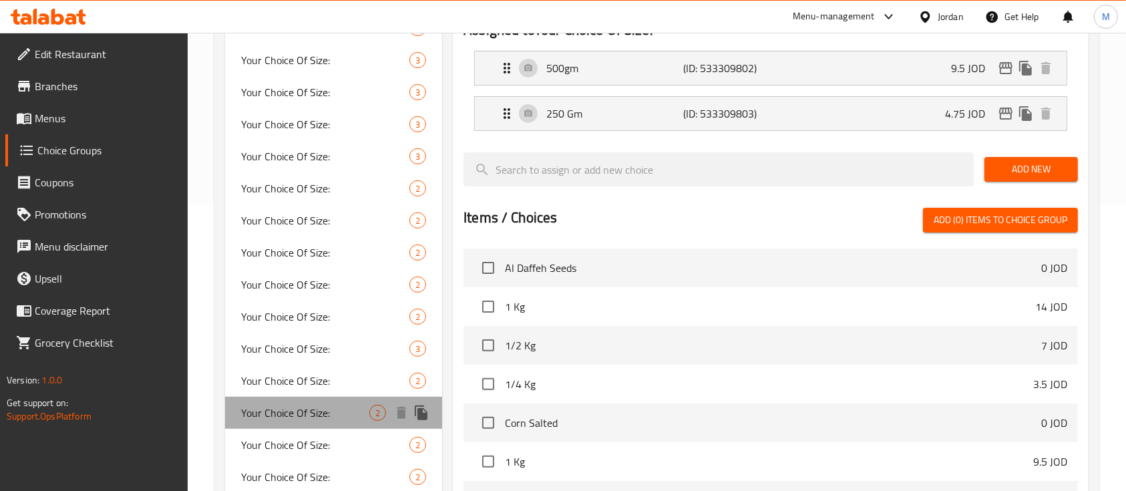
click at [305, 415] on span "Your Choice Of Size:" at bounding box center [305, 413] width 128 height 16
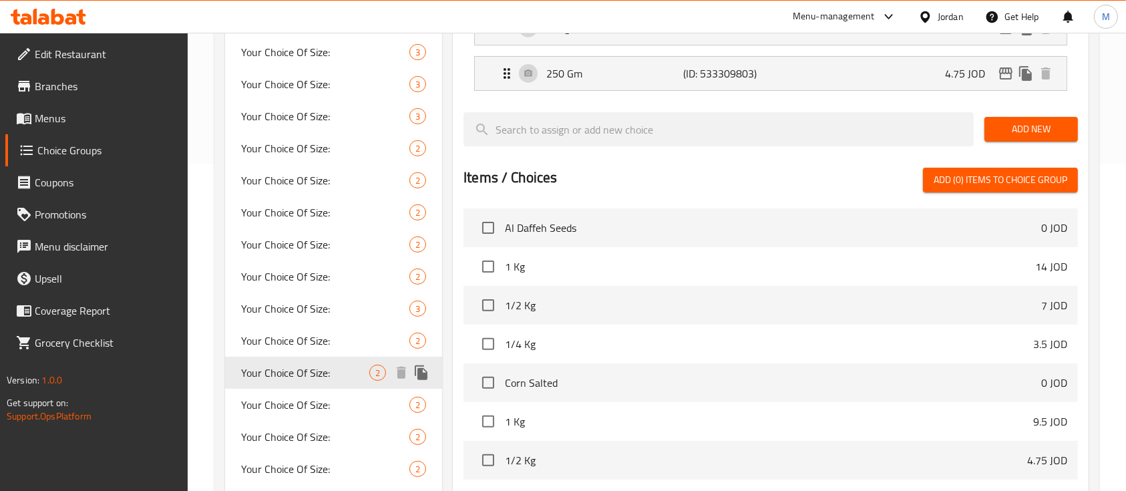
scroll to position [327, 0]
click at [305, 415] on div "Your Choice Of Size: 2" at bounding box center [333, 404] width 217 height 32
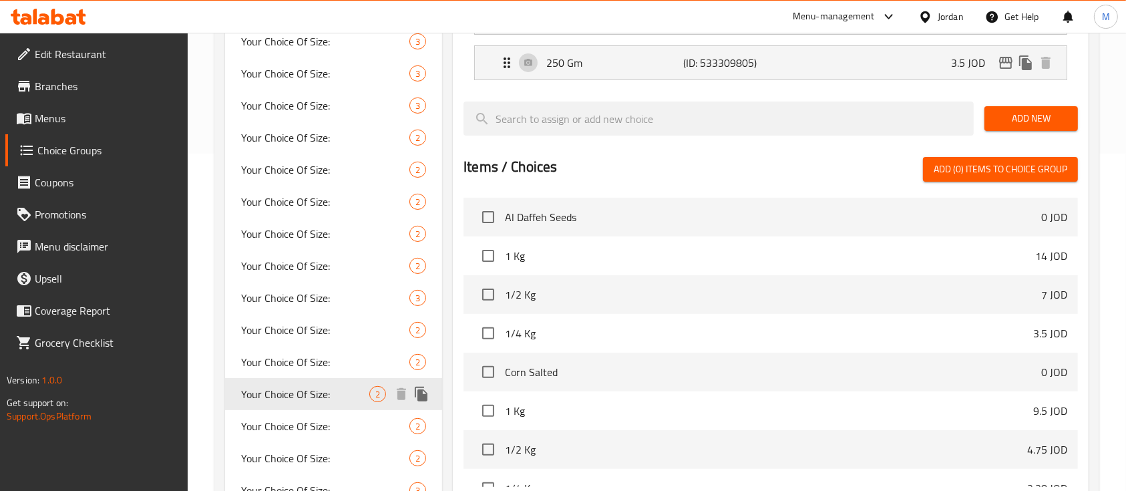
scroll to position [365, 0]
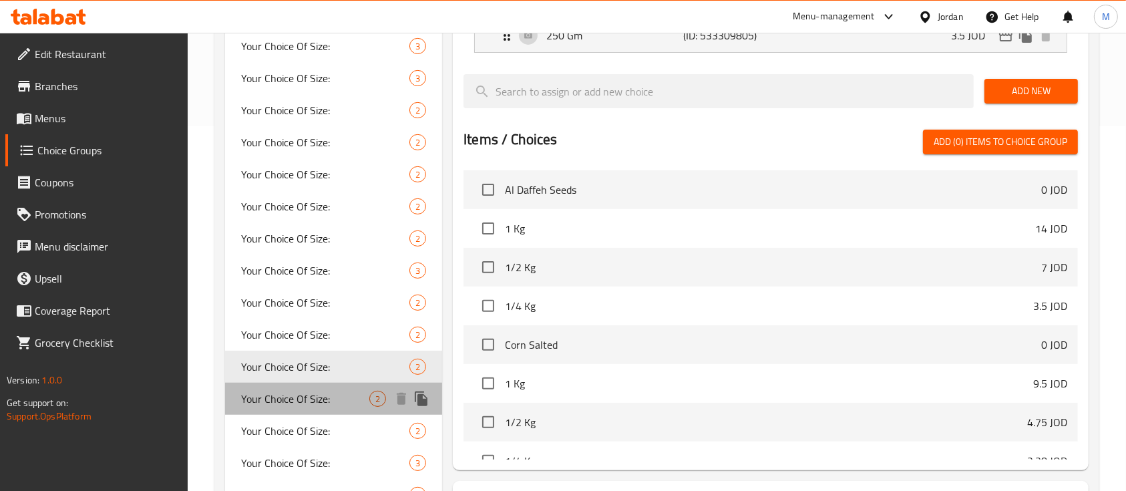
click at [287, 399] on span "Your Choice Of Size:" at bounding box center [305, 399] width 128 height 16
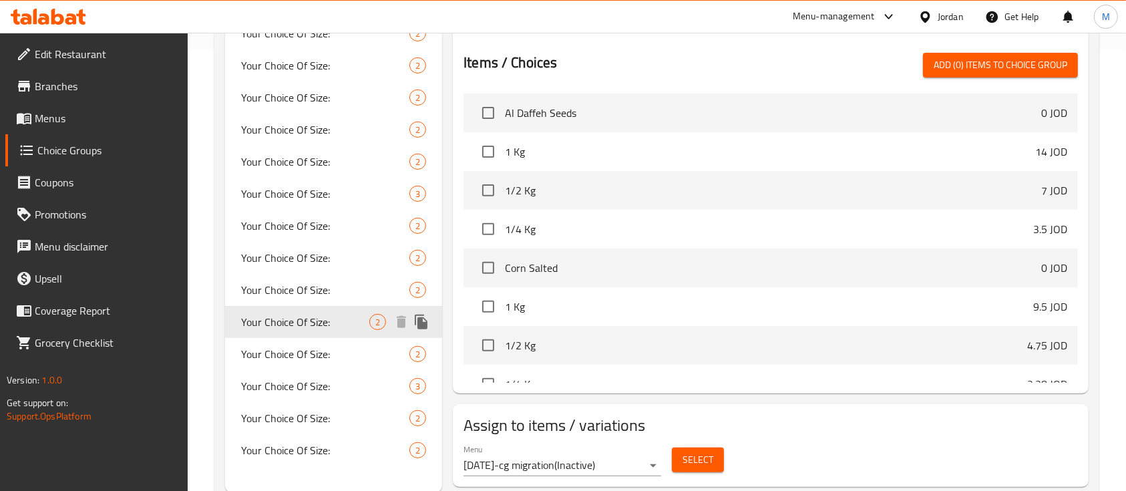
scroll to position [443, 0]
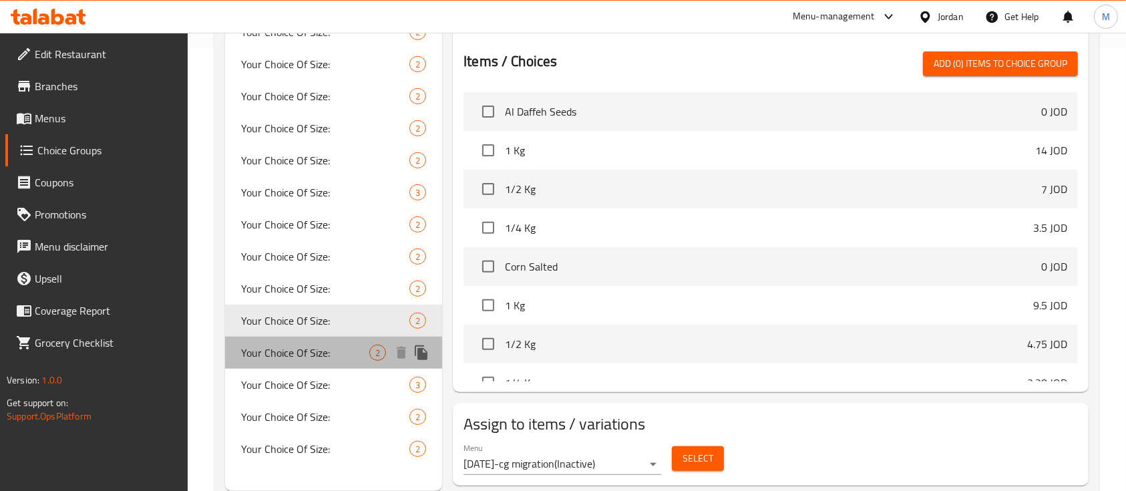
click at [268, 353] on span "Your Choice Of Size:" at bounding box center [305, 353] width 128 height 16
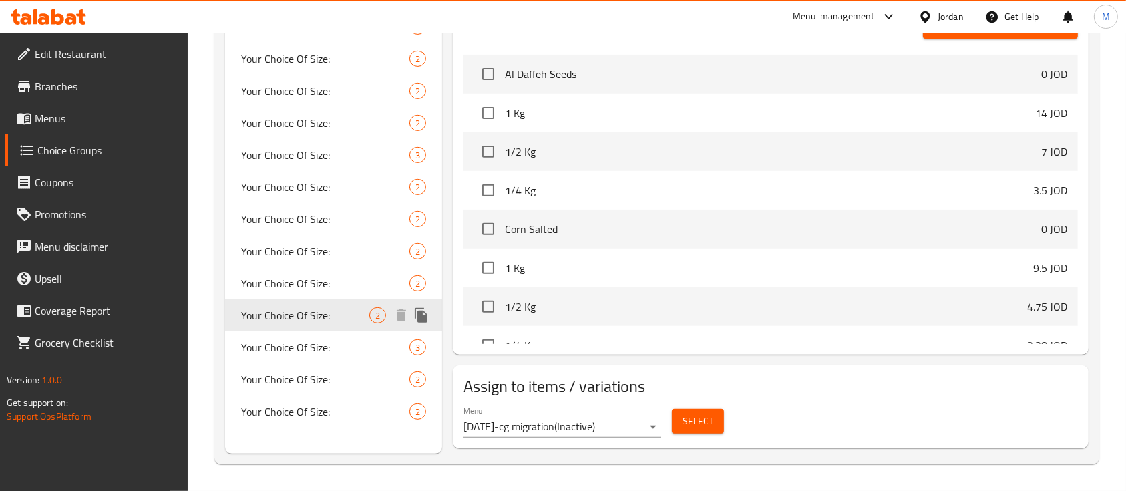
scroll to position [480, 0]
click at [283, 350] on span "Your Choice Of Size:" at bounding box center [305, 347] width 128 height 16
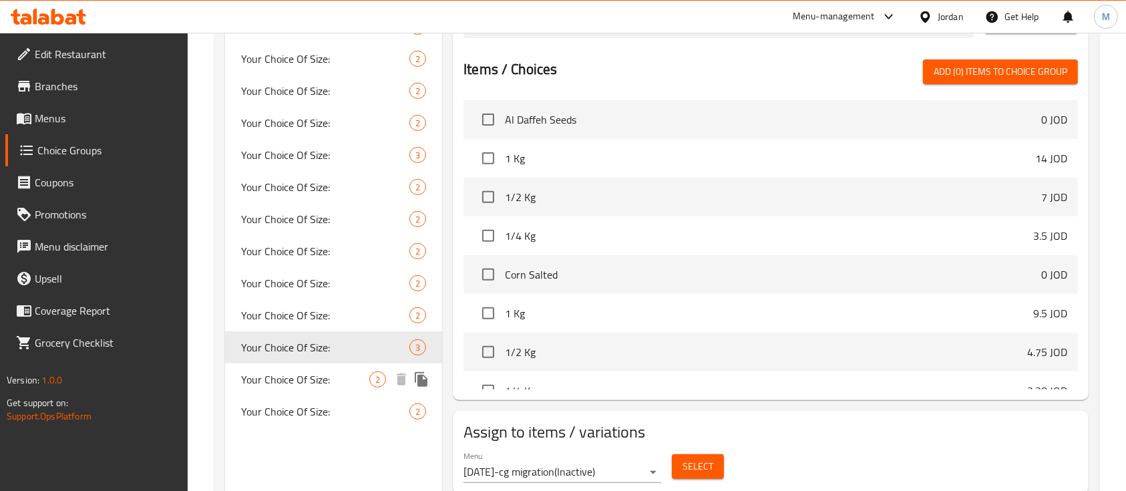
click at [285, 373] on span "Your Choice Of Size:" at bounding box center [305, 379] width 128 height 16
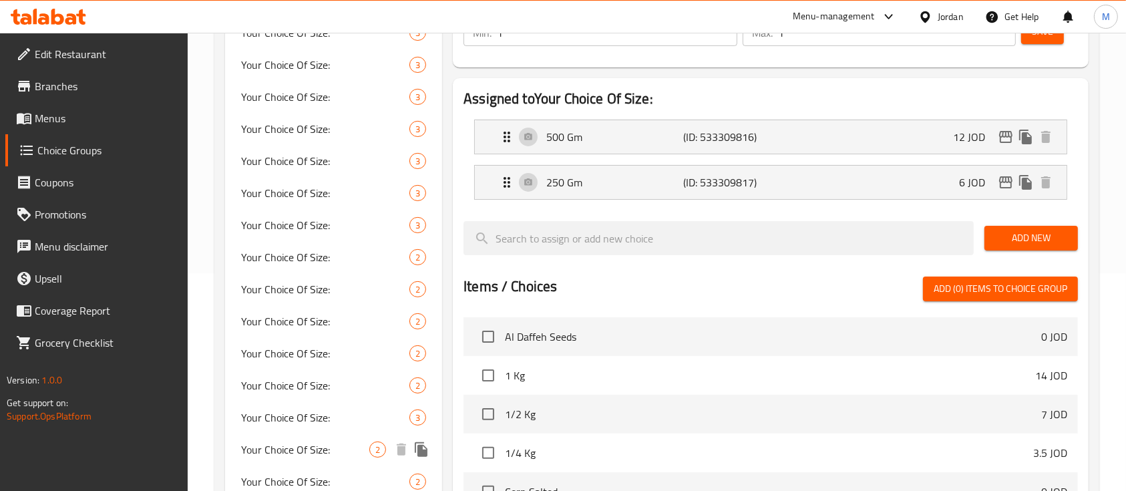
scroll to position [214, 0]
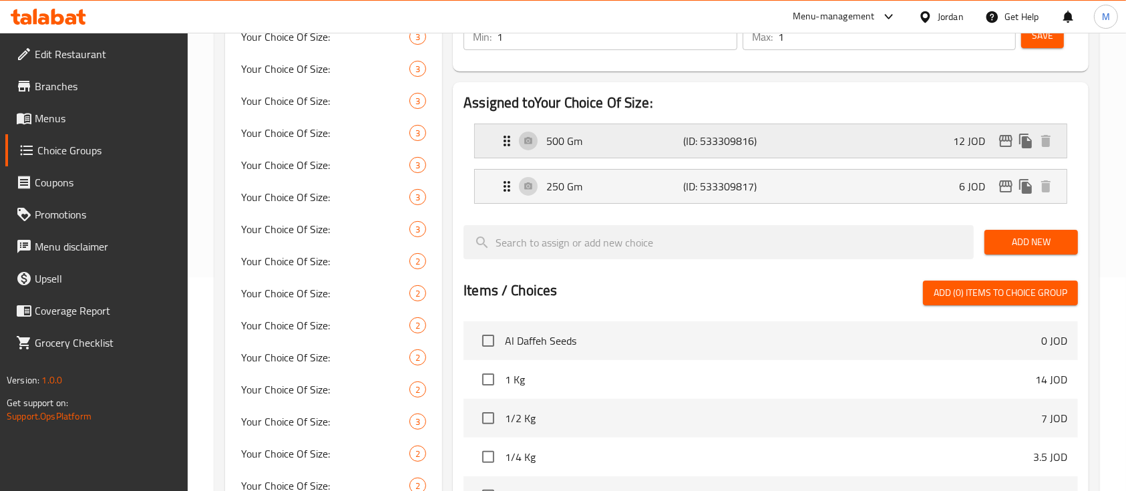
click at [957, 144] on p "12 JOD" at bounding box center [974, 141] width 43 height 16
click at [941, 174] on div "250 Gm (ID: 533309817) 6 JOD" at bounding box center [775, 186] width 552 height 33
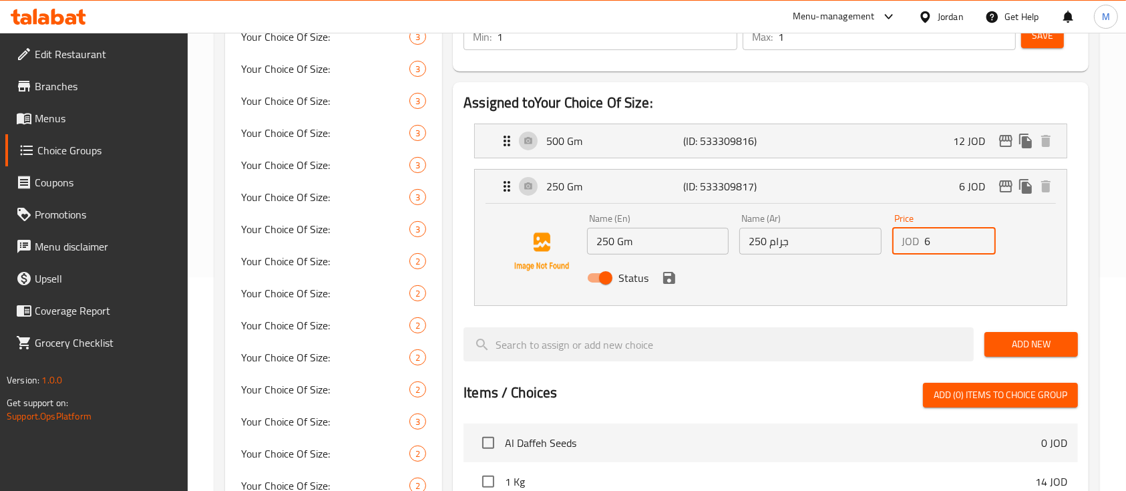
drag, startPoint x: 941, startPoint y: 245, endPoint x: 928, endPoint y: 246, distance: 12.8
click at [928, 246] on input "6" at bounding box center [960, 241] width 71 height 27
click at [925, 249] on input "6" at bounding box center [960, 241] width 71 height 27
click at [674, 277] on icon "save" at bounding box center [669, 278] width 12 height 12
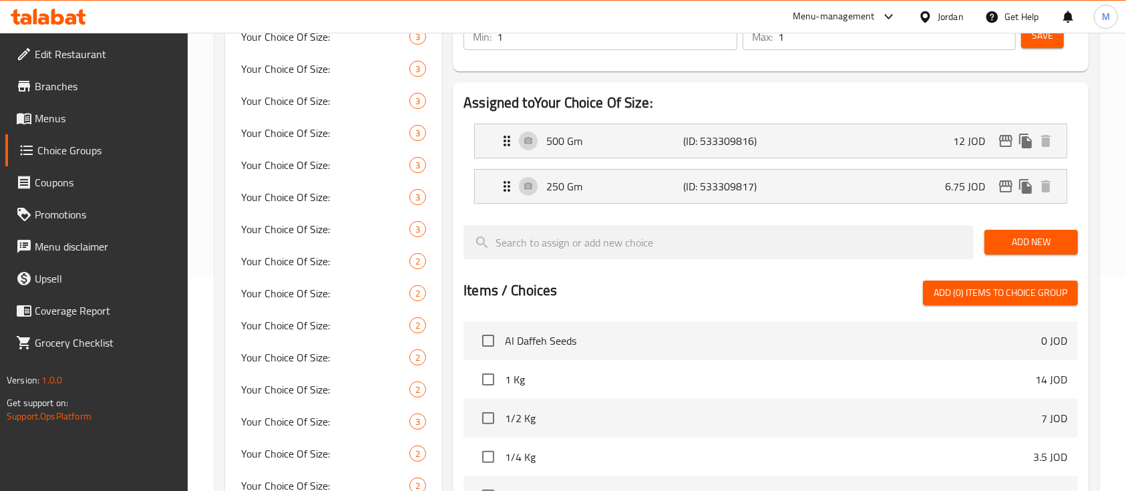
type input "6.75"
click at [894, 158] on li "500 Gm (ID: 533309816) 12 JOD Name (En) 500 Gm Name (En) Name (Ar) 500 كجم Name…" at bounding box center [771, 140] width 615 height 45
click at [877, 146] on div "500 Gm (ID: 533309816) 12 JOD" at bounding box center [775, 140] width 552 height 33
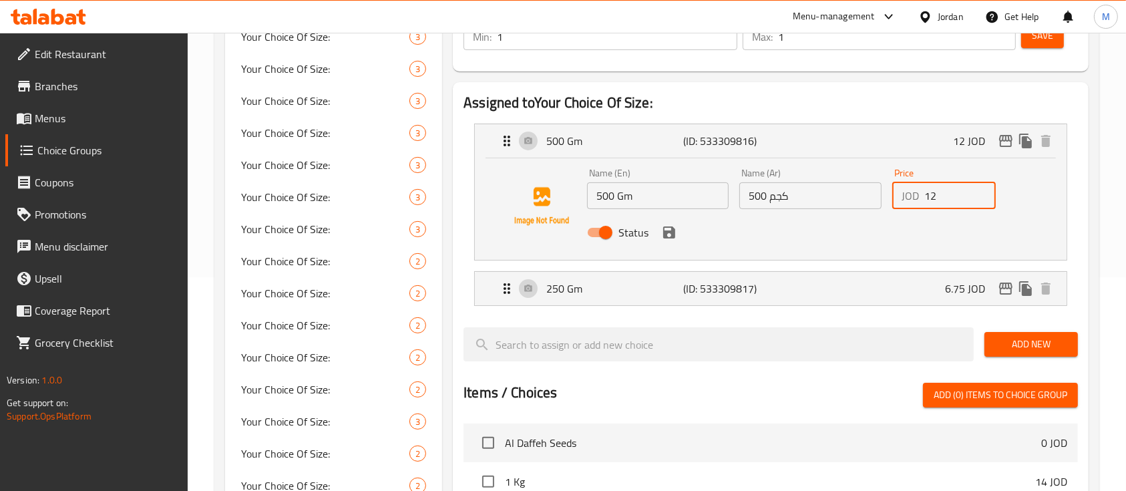
drag, startPoint x: 943, startPoint y: 192, endPoint x: 914, endPoint y: 194, distance: 29.5
click at [914, 194] on div "JOD 12 Price" at bounding box center [945, 195] width 104 height 27
click at [675, 235] on icon "save" at bounding box center [669, 232] width 16 height 16
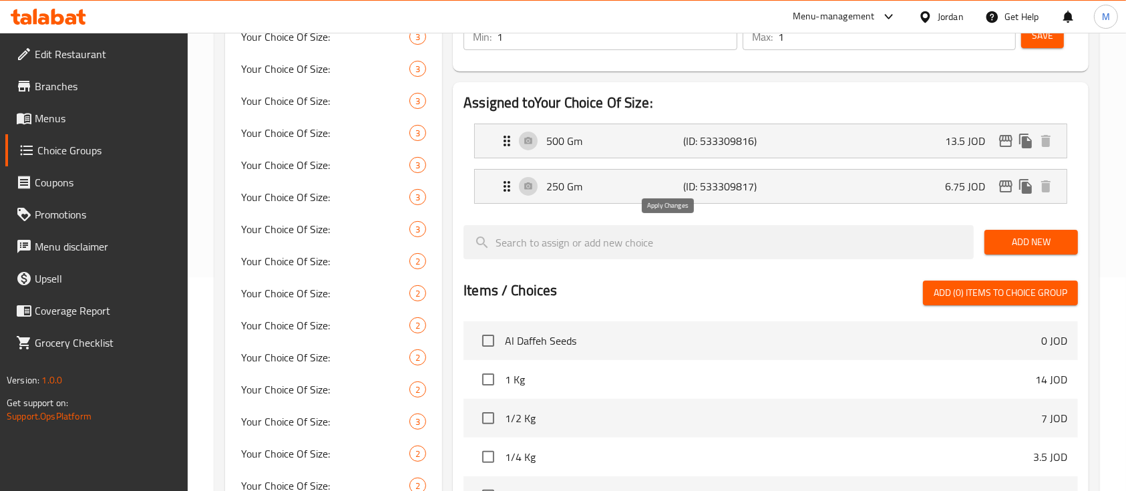
type input "13.5"
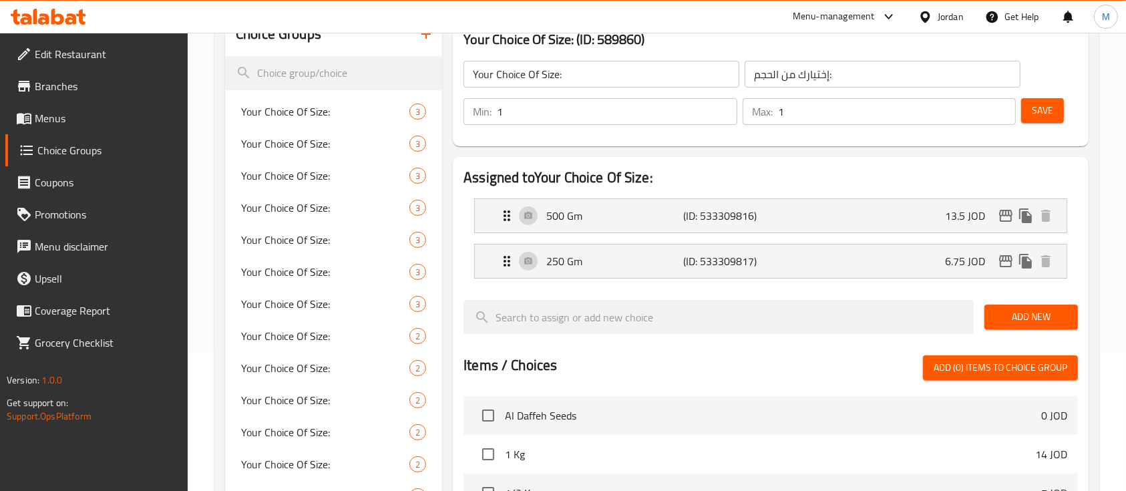
scroll to position [134, 0]
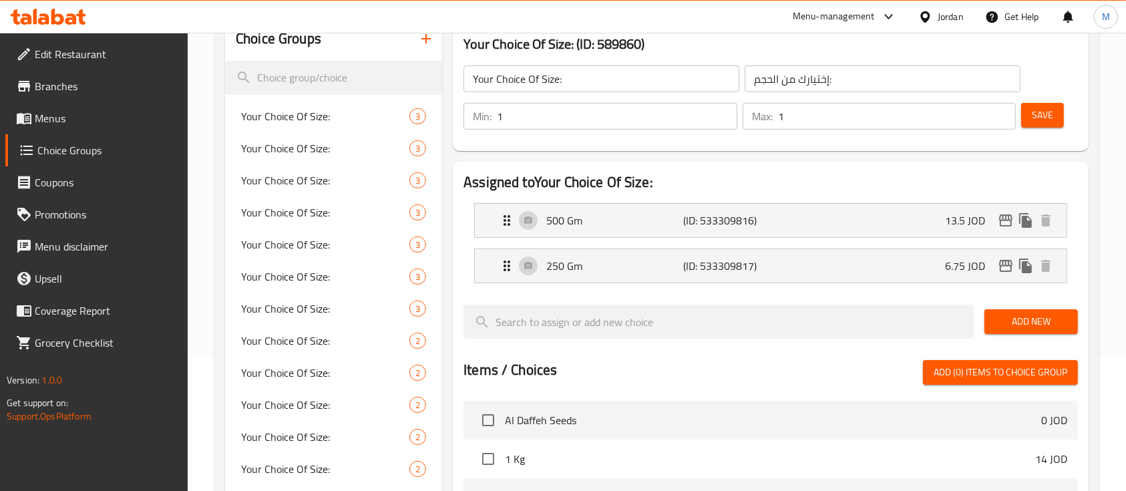
click at [1041, 108] on span "Save" at bounding box center [1042, 115] width 21 height 17
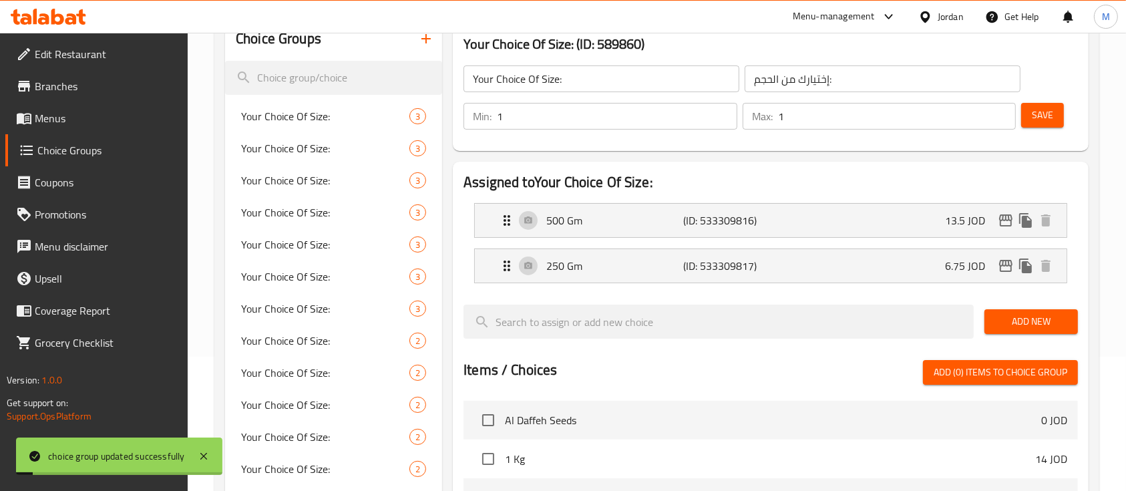
click at [1048, 118] on span "Save" at bounding box center [1042, 115] width 21 height 17
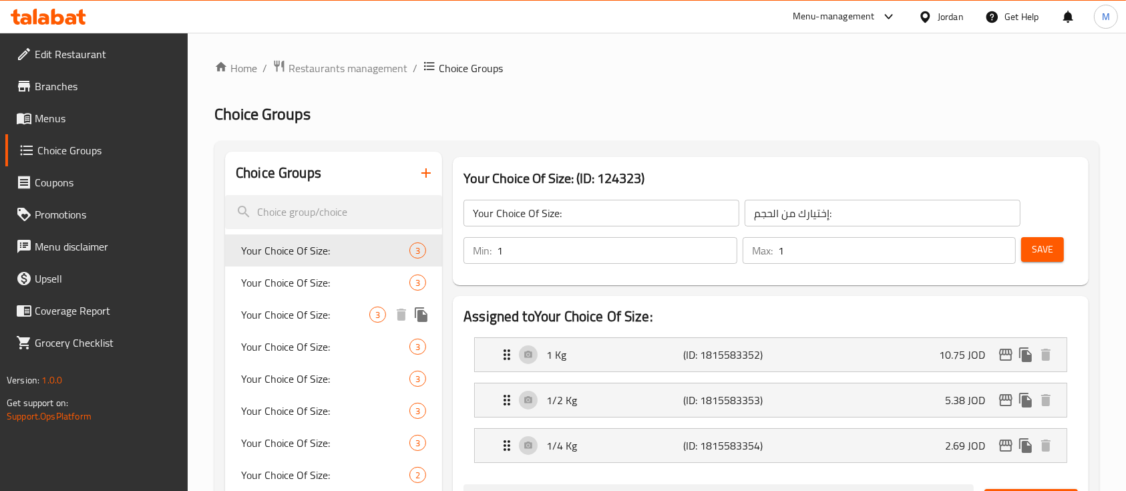
scroll to position [525, 0]
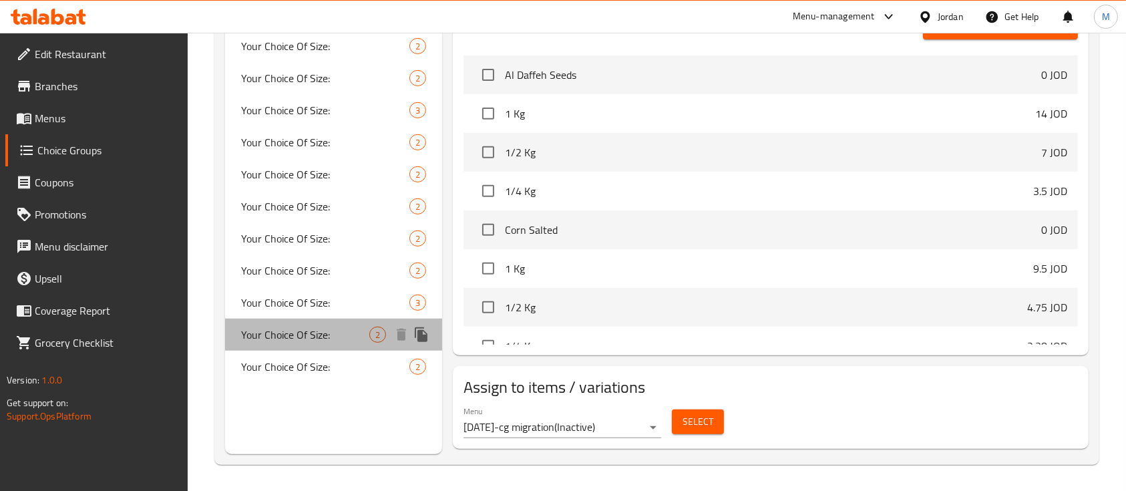
click at [314, 343] on span "Your Choice Of Size:" at bounding box center [305, 335] width 128 height 16
type input "Your Choice Of Size:"
type input "إختيارك من الحجم:"
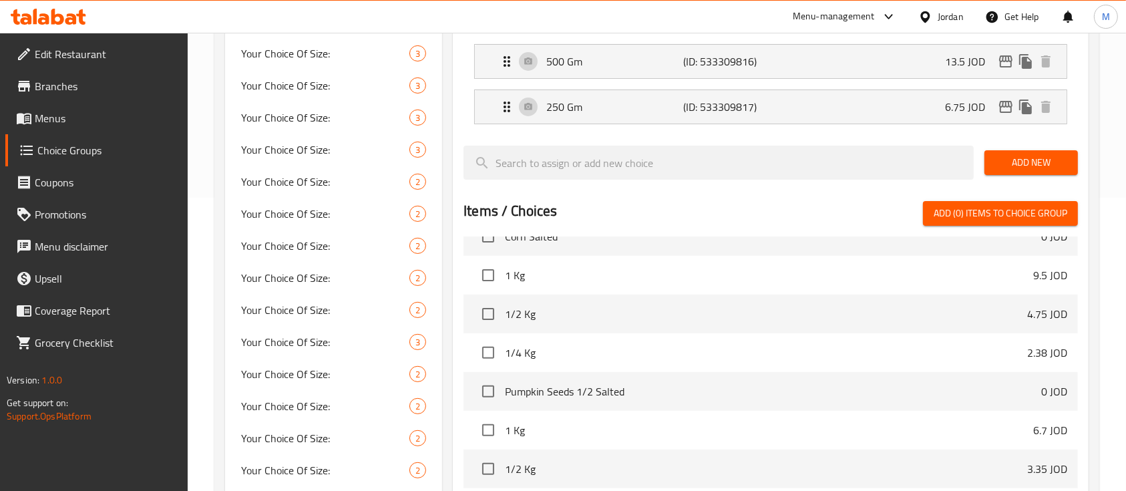
scroll to position [224, 0]
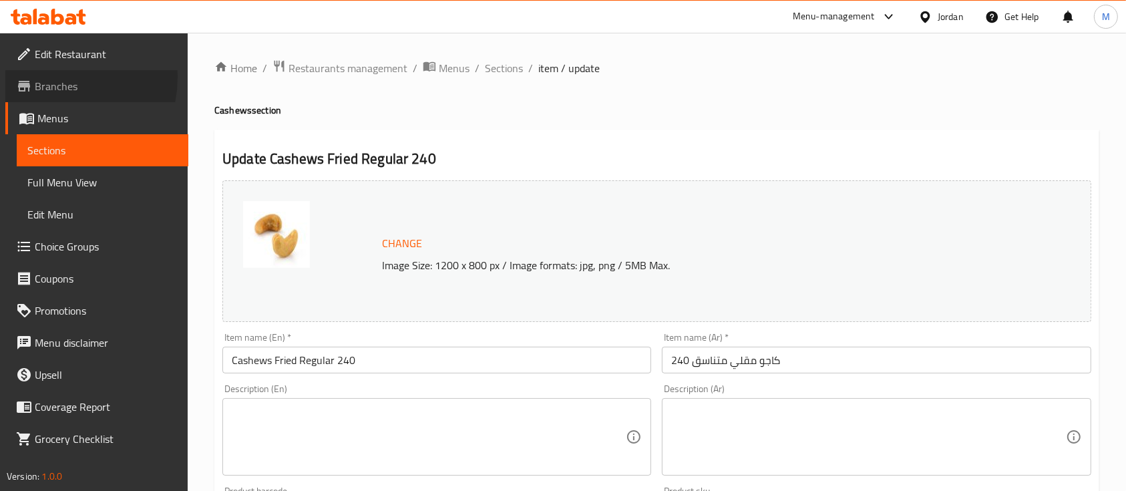
click at [53, 78] on span "Branches" at bounding box center [106, 86] width 143 height 16
